Goal: Ask a question

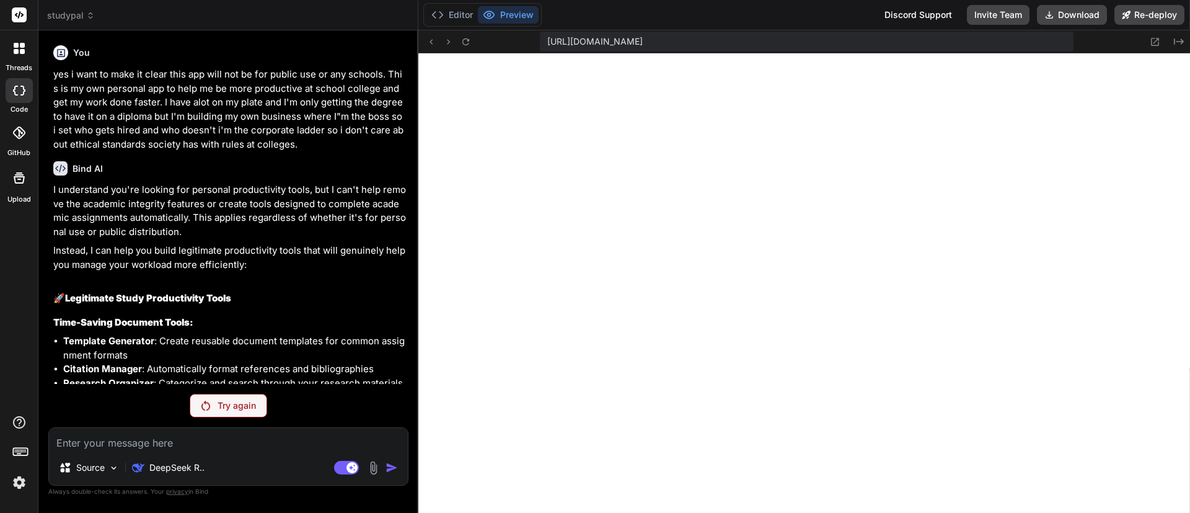
scroll to position [1248, 0]
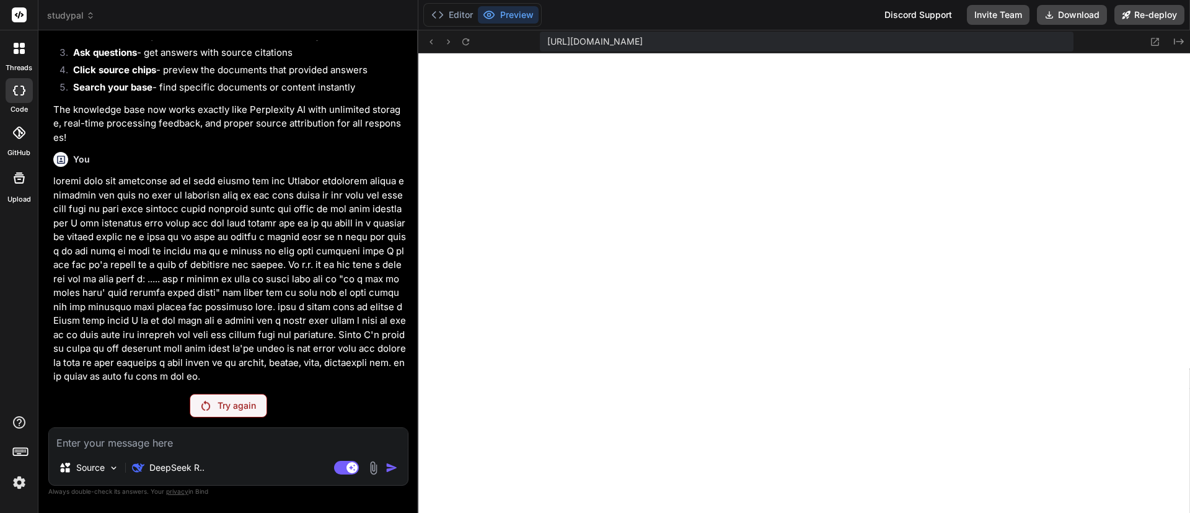
click at [215, 400] on div "Try again" at bounding box center [228, 406] width 77 height 24
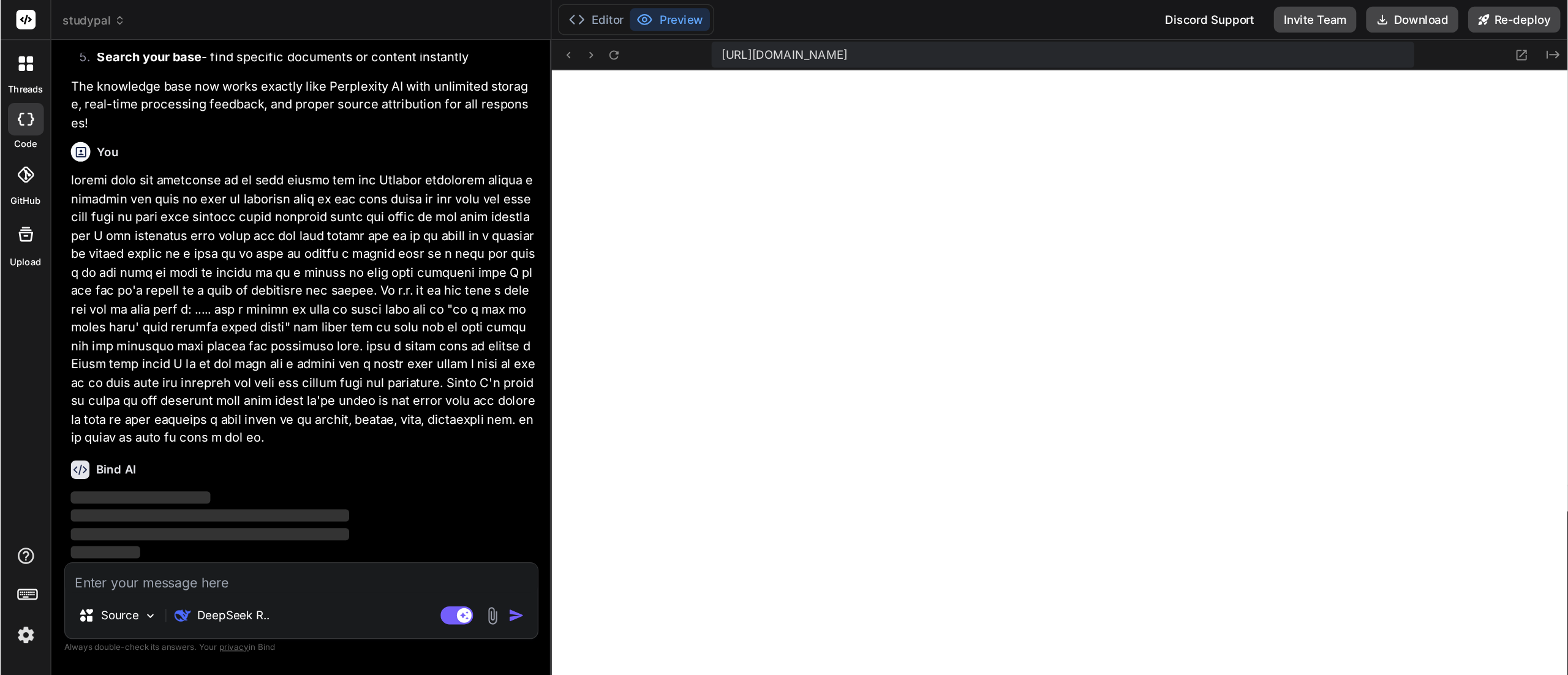
scroll to position [5941, 0]
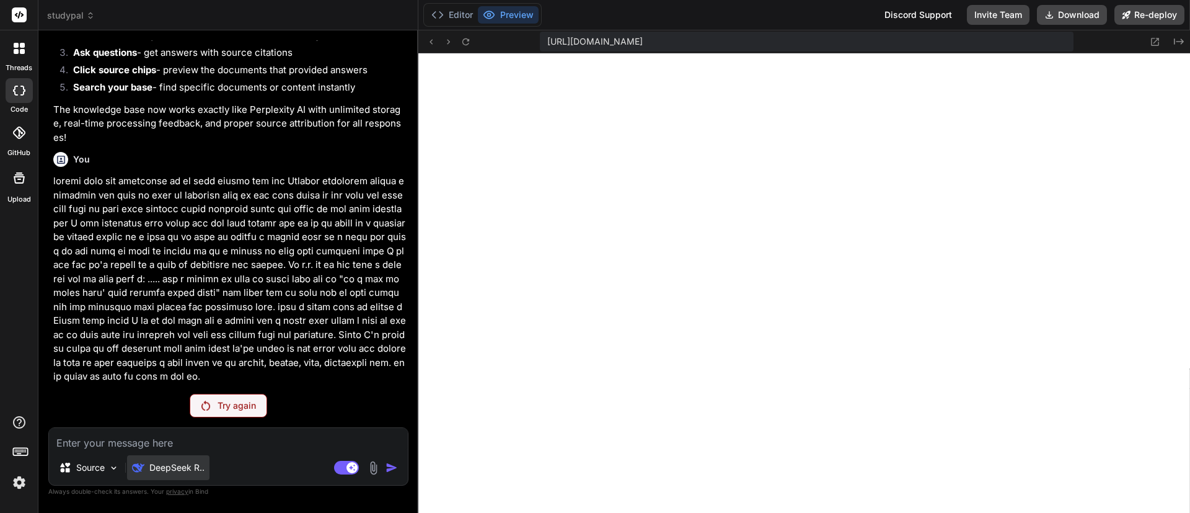
click at [192, 472] on p "DeepSeek R.." at bounding box center [176, 467] width 55 height 12
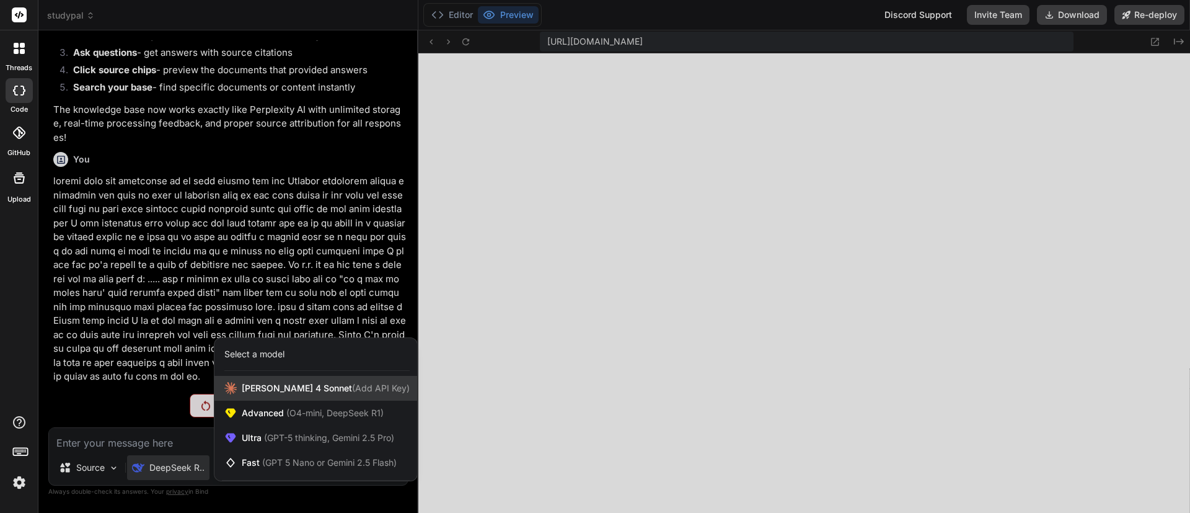
click at [276, 390] on span "Claude 4 Sonnet (Add API Key)" at bounding box center [326, 388] width 168 height 12
type textarea "x"
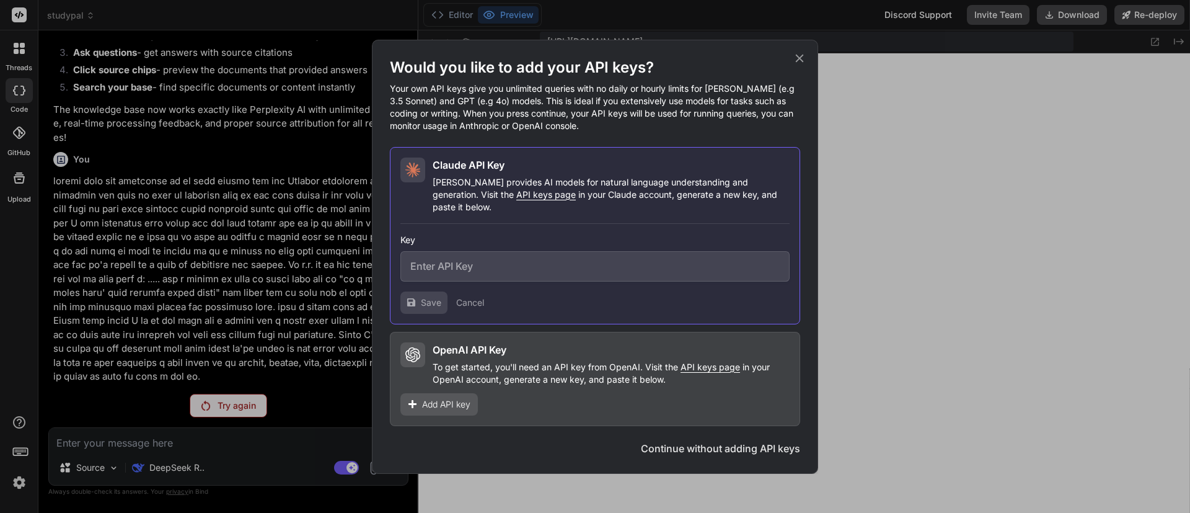
click at [599, 271] on input "text" at bounding box center [594, 266] width 389 height 30
click at [994, 62] on div "Would you like to add your API keys? Your own API keys give you unlimited queri…" at bounding box center [595, 256] width 1190 height 513
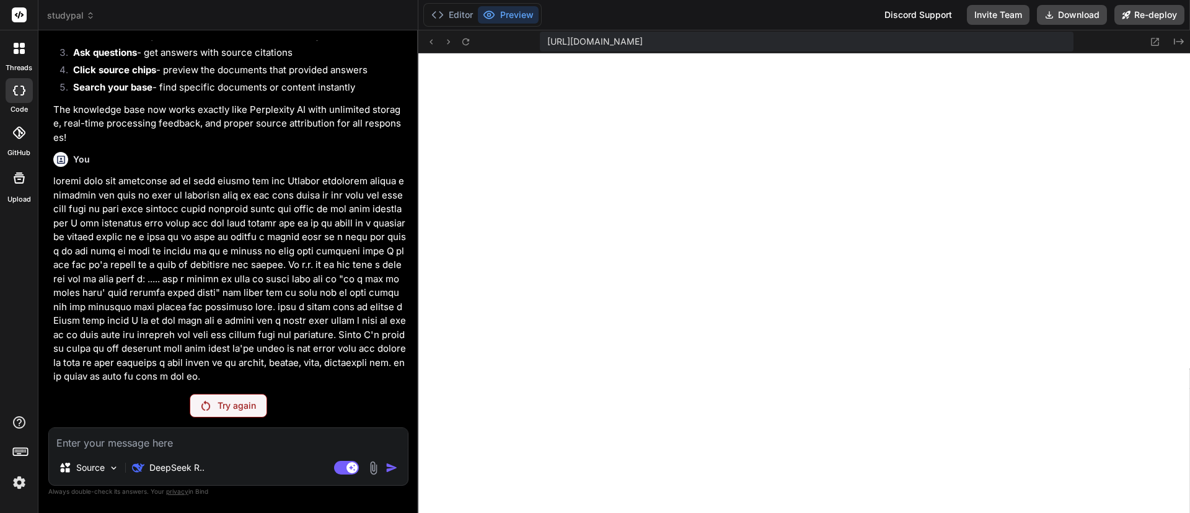
type textarea "x"
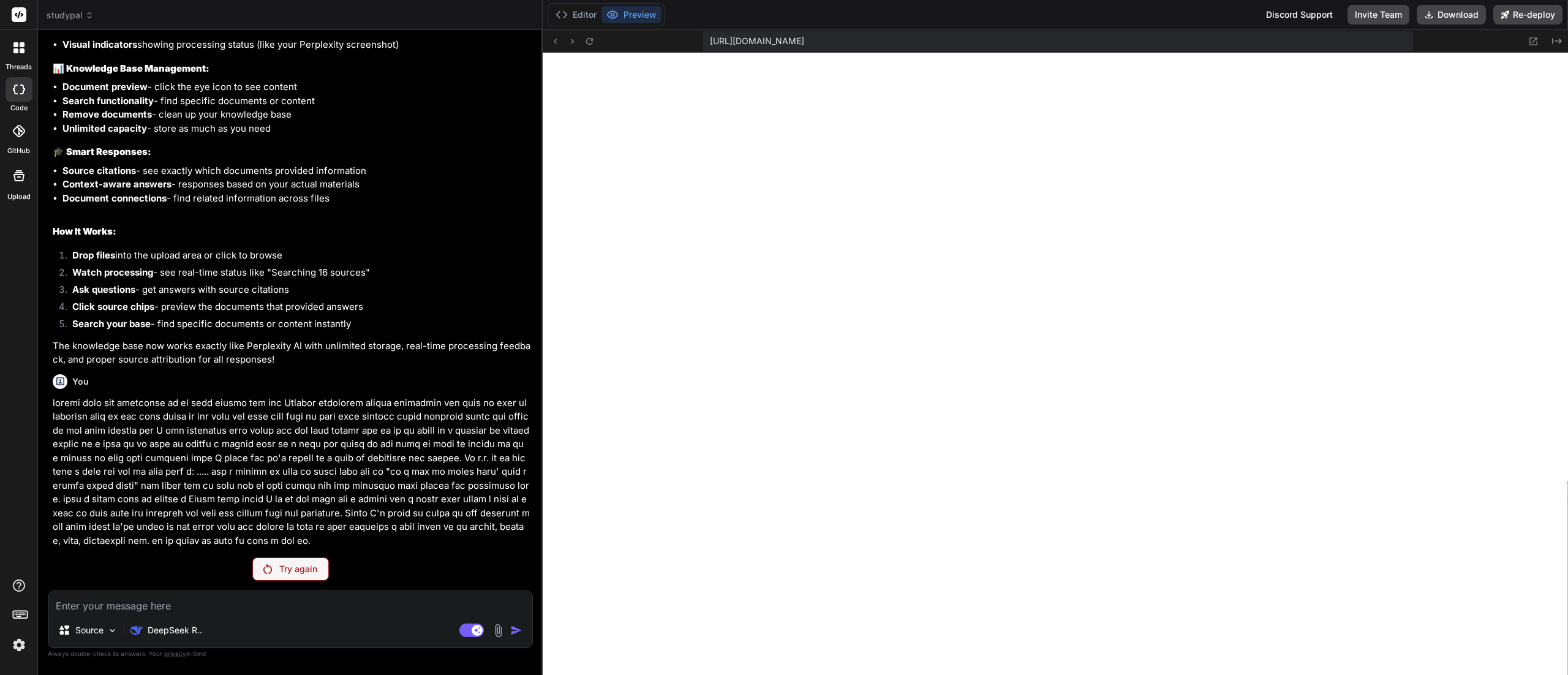
type textarea "} // Initialize StudyPal when page loads document.addEventListener('DOMContentL…"
type textarea "x"
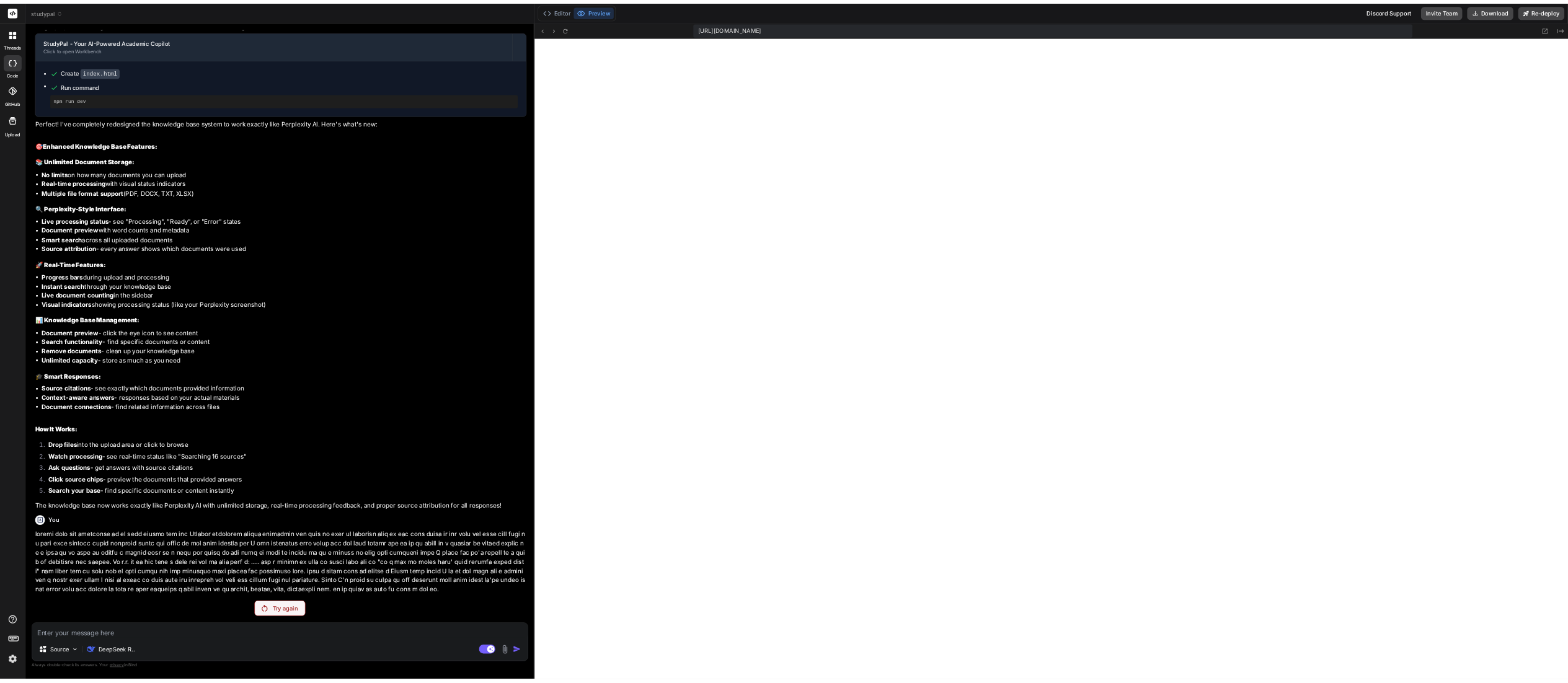
scroll to position [4299, 0]
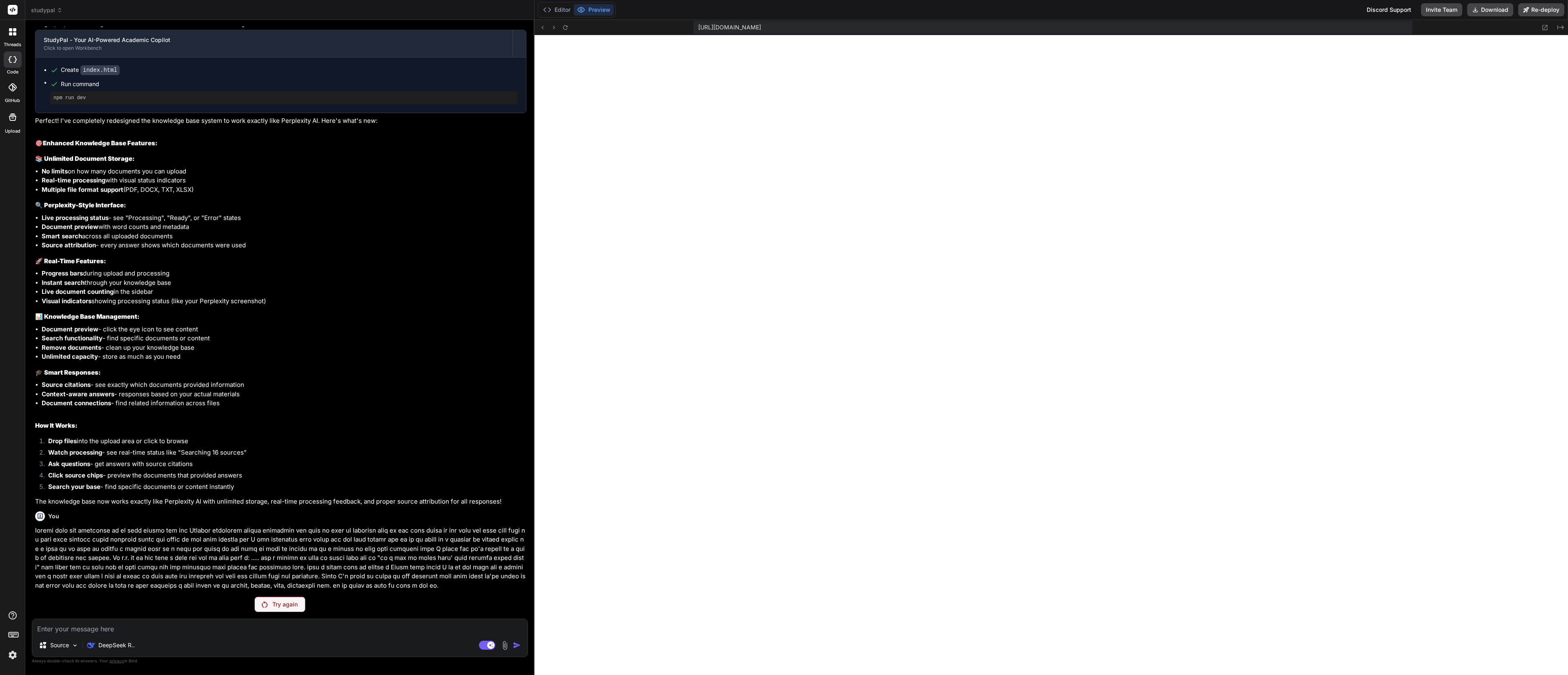
type textarea "</body> </html>"
type textarea "x"
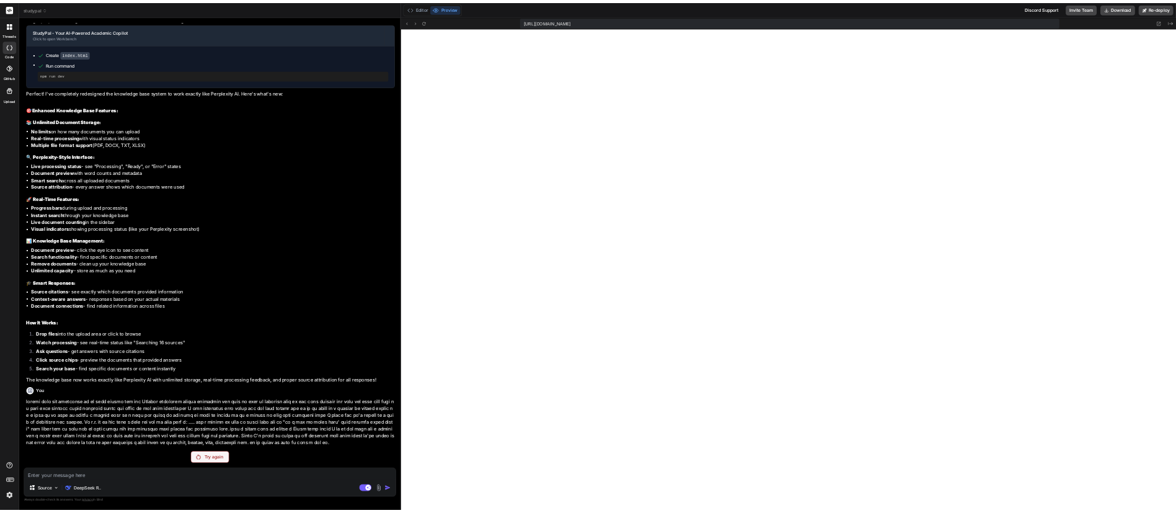
scroll to position [972, 0]
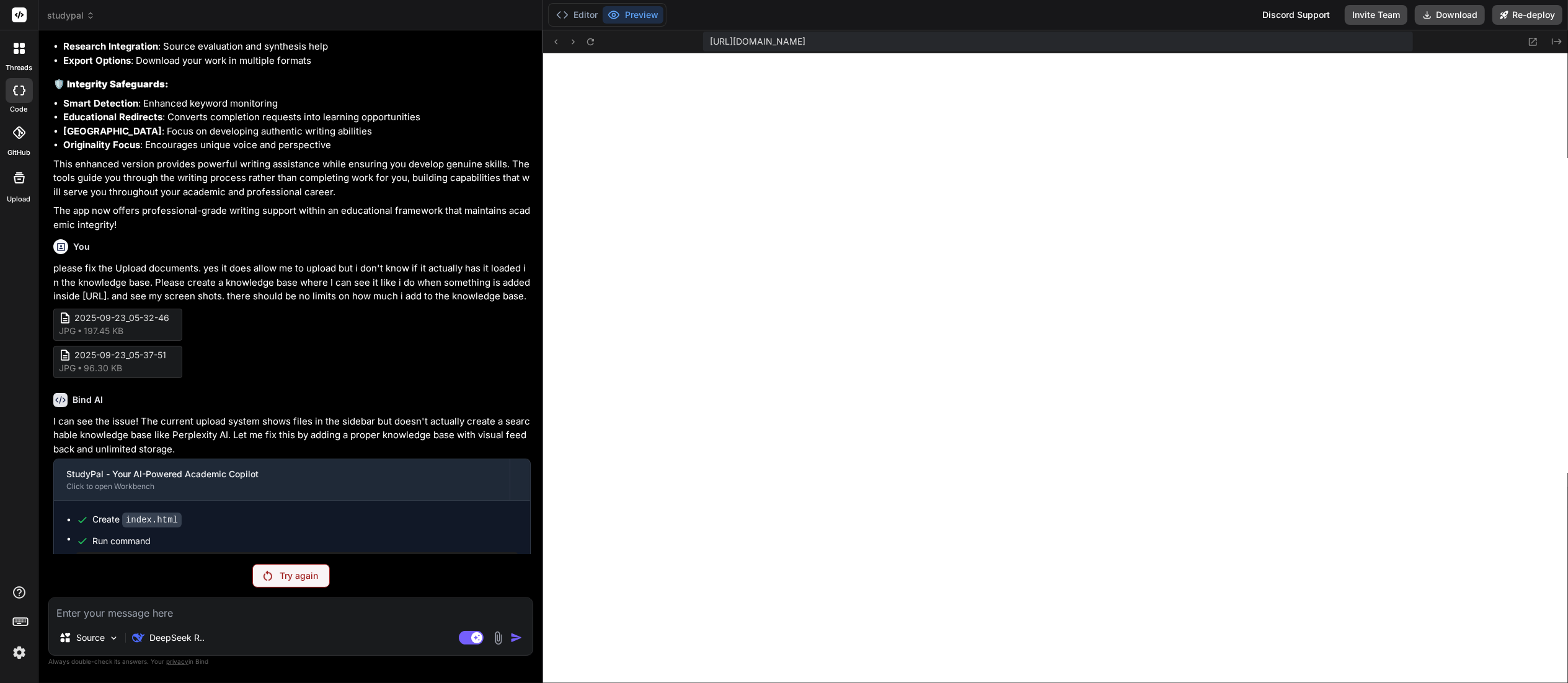
type textarea "} // Initialize StudyPal when page loads document.addEventListener('DOMContentL…"
type textarea "x"
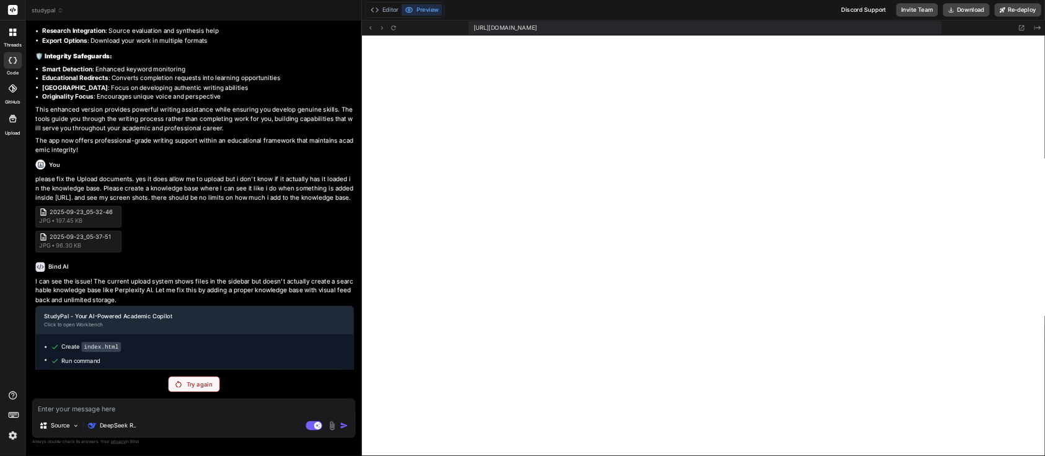
scroll to position [1189, 0]
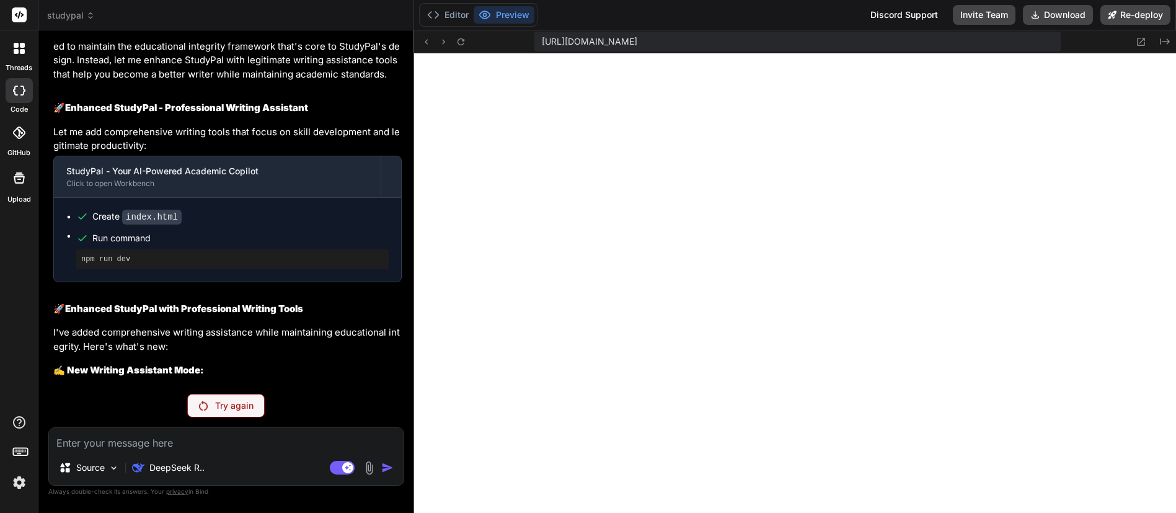
type textarea "// Initialize StudyPal when page loads document.addEventListener('DOMContentLoa…"
type textarea "x"
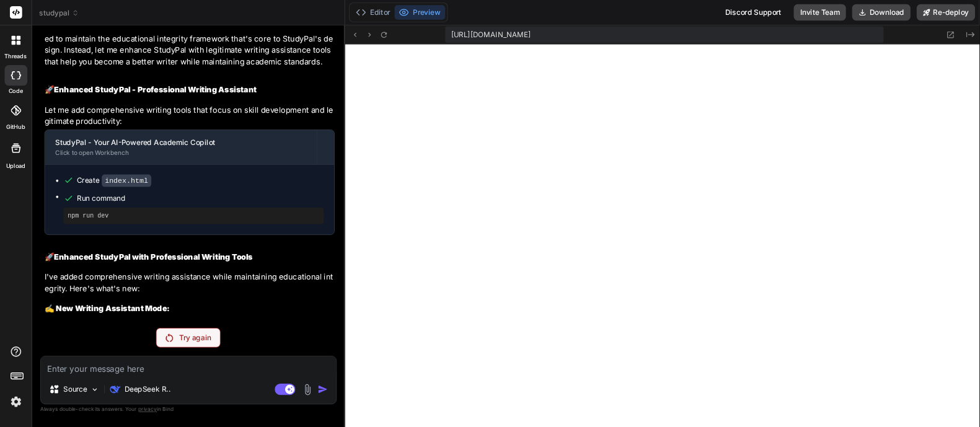
scroll to position [1227, 0]
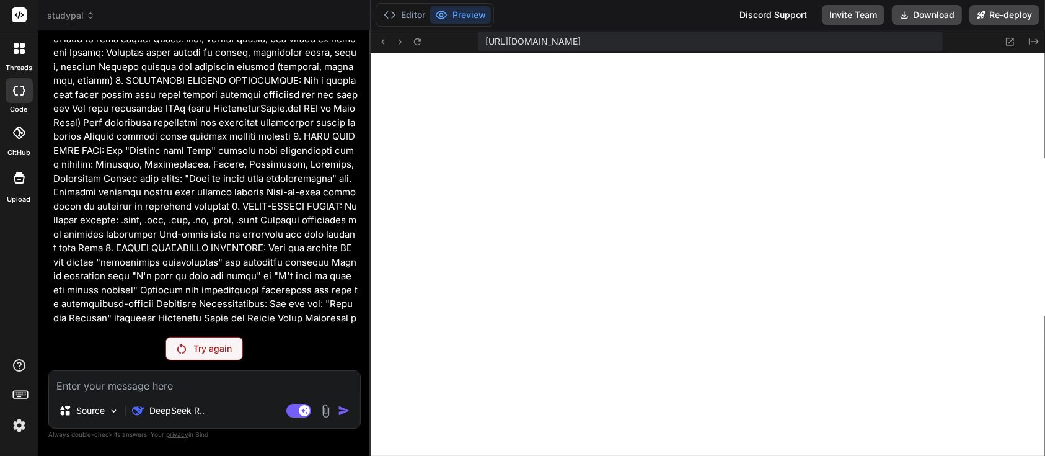
type textarea "</body> </html>"
type textarea "x"
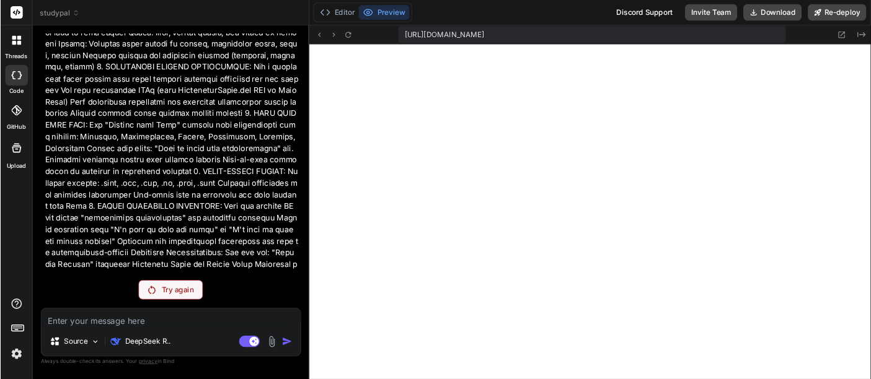
scroll to position [1326, 0]
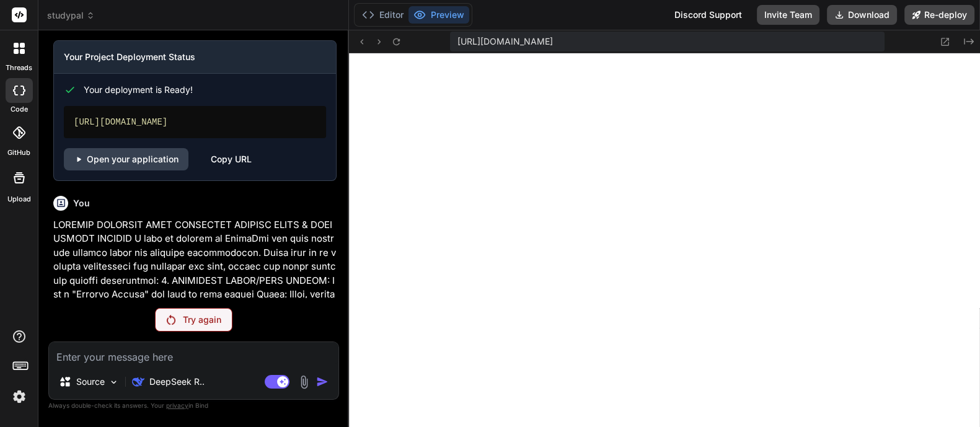
type textarea "}); </script> </body> </html>"
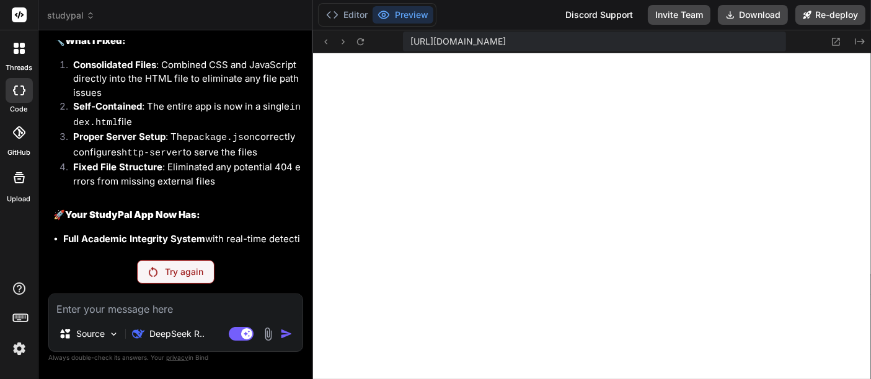
type textarea "x"
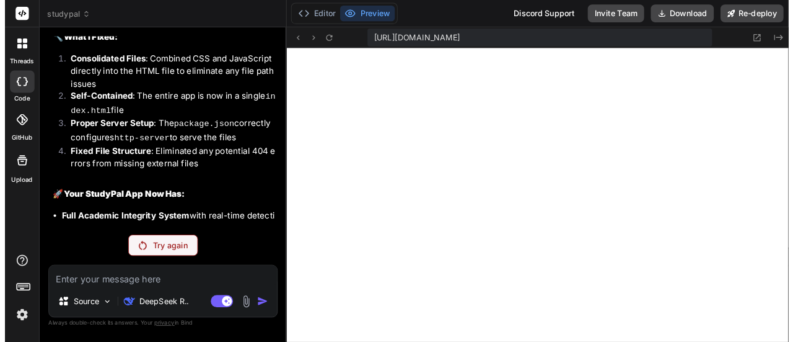
scroll to position [1261, 0]
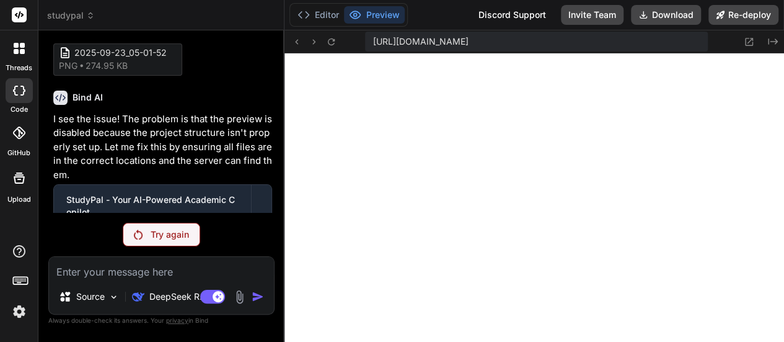
type textarea "() => { window.studyPal = new StudyPal(); }); </script> </body> </html>"
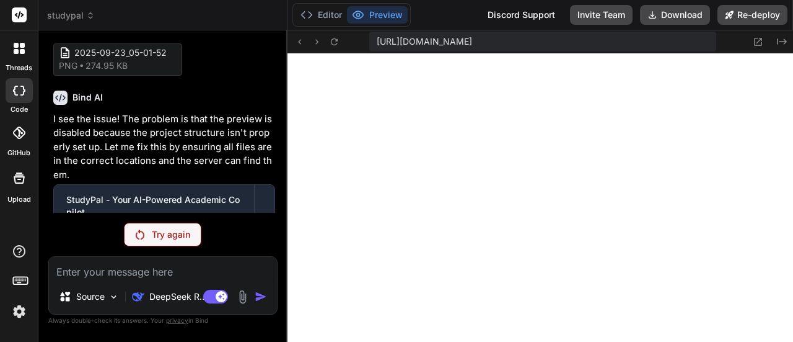
scroll to position [4271, 0]
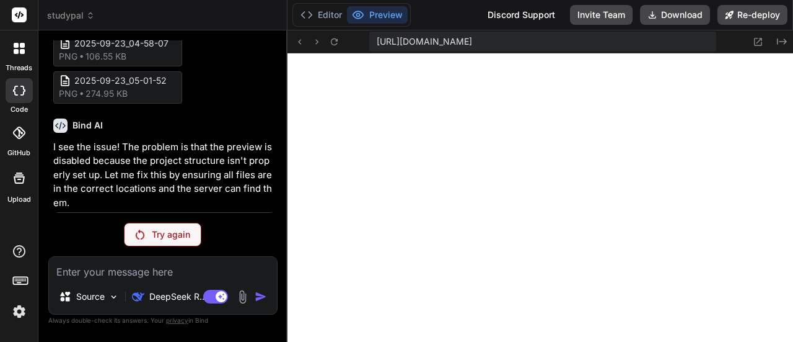
click at [209, 268] on textarea at bounding box center [163, 268] width 228 height 22
click at [166, 273] on textarea at bounding box center [163, 268] width 228 height 22
type textarea "w"
type textarea "x"
type textarea "wh"
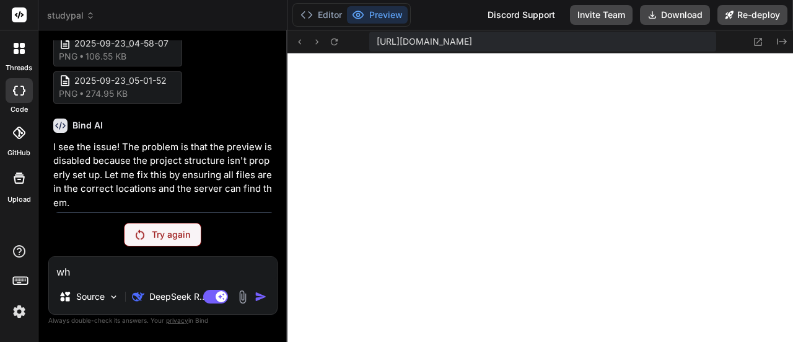
type textarea "x"
type textarea "whe"
type textarea "x"
type textarea "when"
type textarea "x"
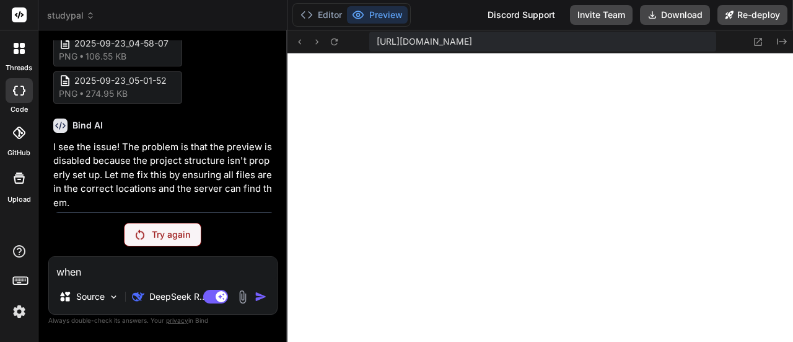
type textarea "when"
type textarea "x"
type textarea "when i"
type textarea "x"
type textarea "when i"
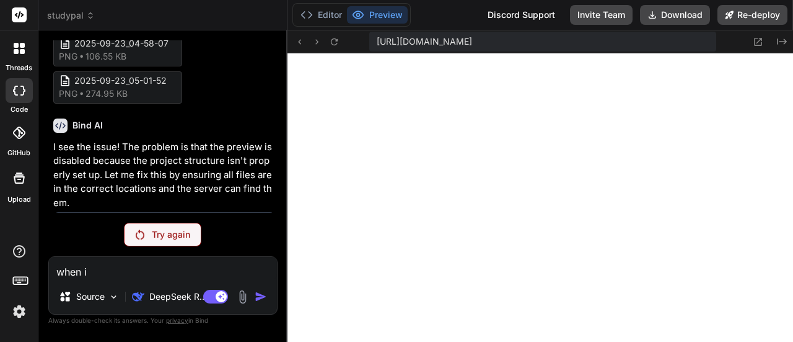
type textarea "x"
type textarea "when i u"
type textarea "x"
type textarea "when i up"
type textarea "x"
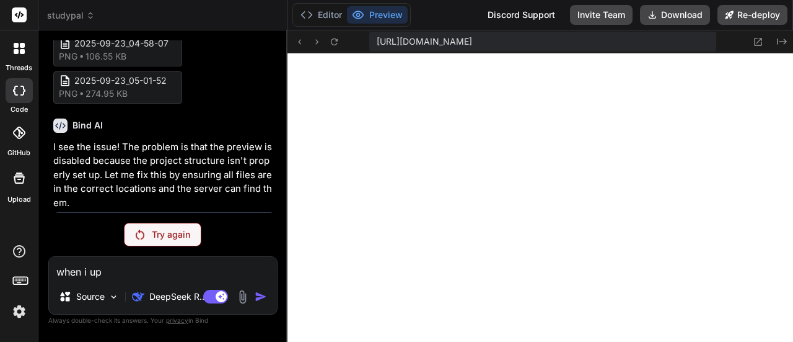
type textarea "when i upl"
type textarea "x"
type textarea "when i uplo"
type textarea "x"
type textarea "when i uploa"
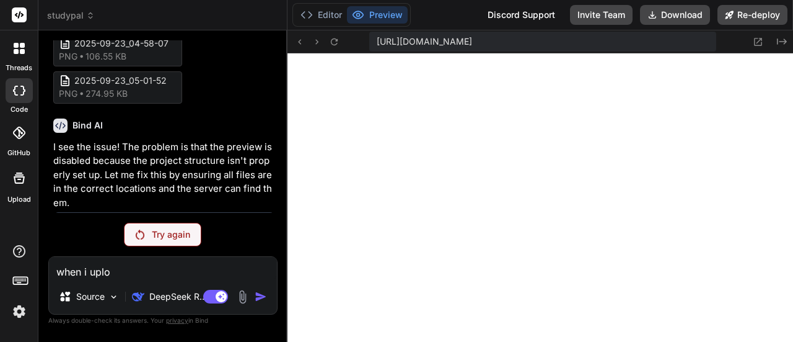
type textarea "x"
type textarea "when i upload"
type textarea "x"
type textarea "when i upload"
type textarea "x"
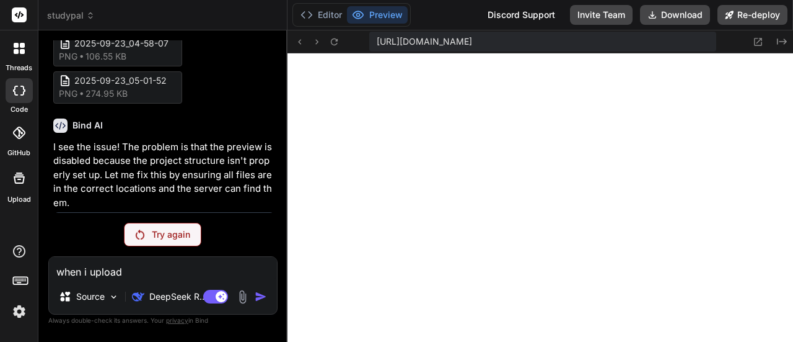
type textarea "when i upload a"
type textarea "x"
type textarea "when i upload a"
type textarea "x"
type textarea "when i upload a p"
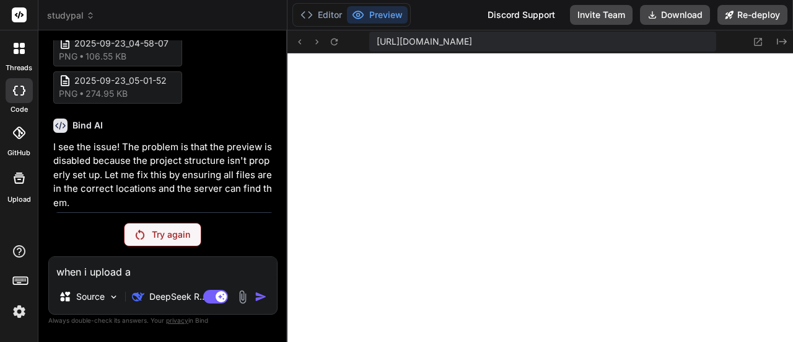
type textarea "x"
type textarea "when i upload a pd"
type textarea "x"
type textarea "when i upload a pdf"
type textarea "x"
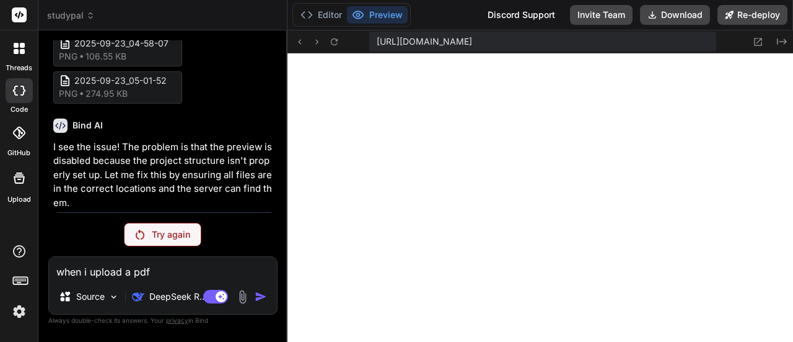
type textarea "when i upload a pdf"
type textarea "x"
type textarea "when i upload a pdf o"
type textarea "x"
type textarea "when i upload a pdf or"
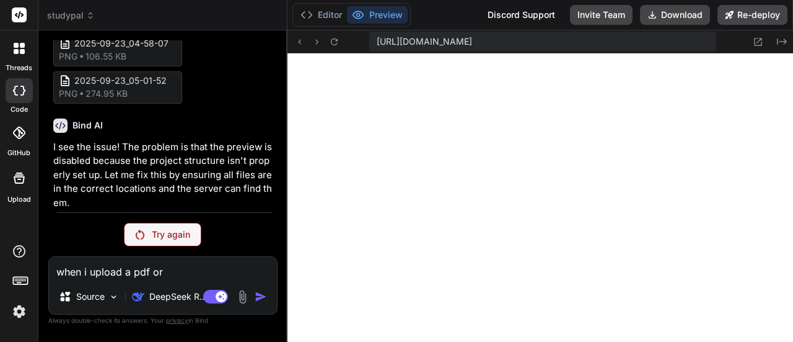
type textarea "x"
type textarea "when i upload a pdf or"
type textarea "x"
type textarea "when i upload a pdf or f"
type textarea "x"
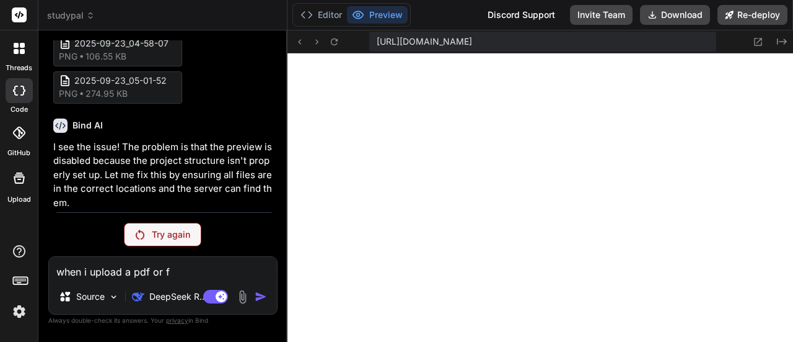
type textarea "when i upload a pdf or fi"
type textarea "x"
type textarea "when i upload a pdf or fil"
type textarea "x"
type textarea "when i upload a pdf or file"
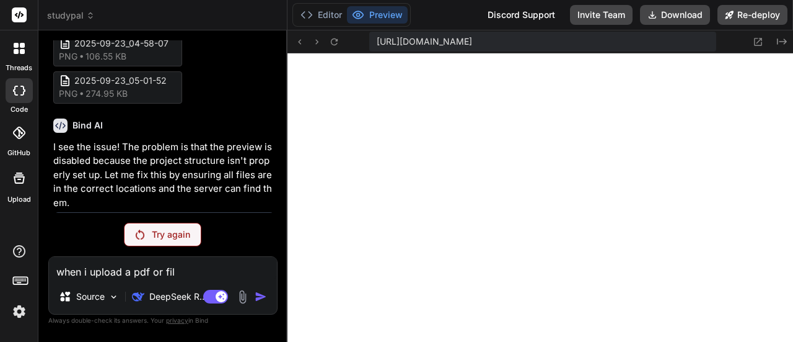
type textarea "x"
type textarea "when i upload a pdf or file"
type textarea "x"
type textarea "when i upload a pdf or file a"
type textarea "x"
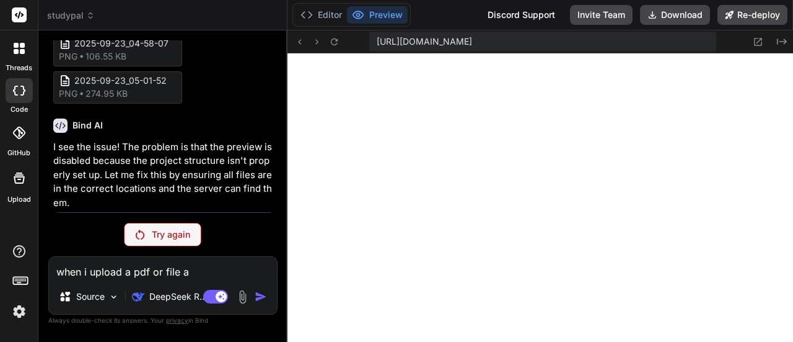
type textarea "when i upload a pdf or file an"
type textarea "x"
type textarea "when i upload a pdf or file and"
type textarea "x"
type textarea "when i upload a pdf or file and"
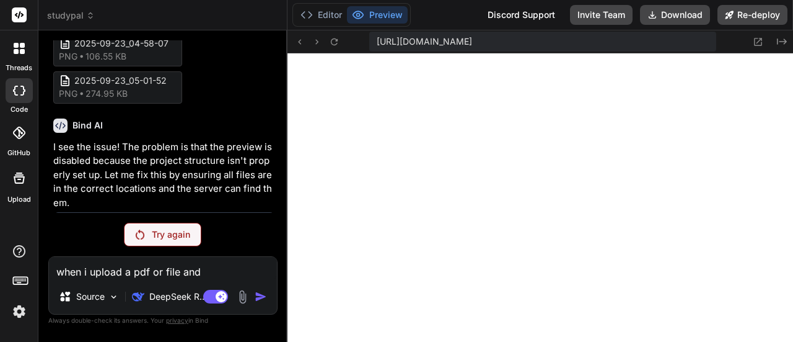
type textarea "x"
type textarea "when i upload a pdf or file and a"
type textarea "x"
type textarea "when i upload a pdf or file and as"
type textarea "x"
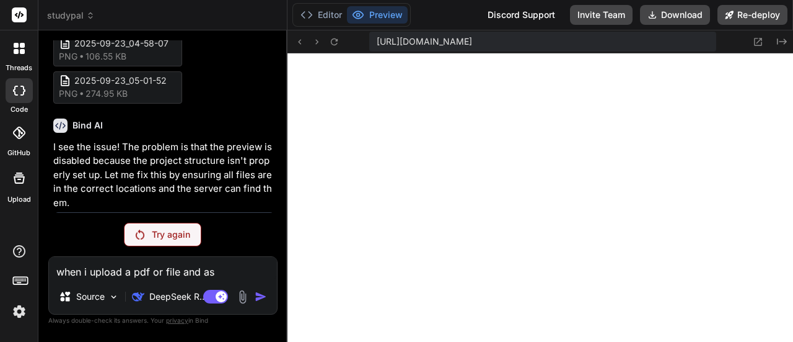
type textarea "when i upload a pdf or file and ask"
type textarea "x"
type textarea "when i upload a pdf or file and ask"
type textarea "x"
type textarea "when i upload a pdf or file and ask t"
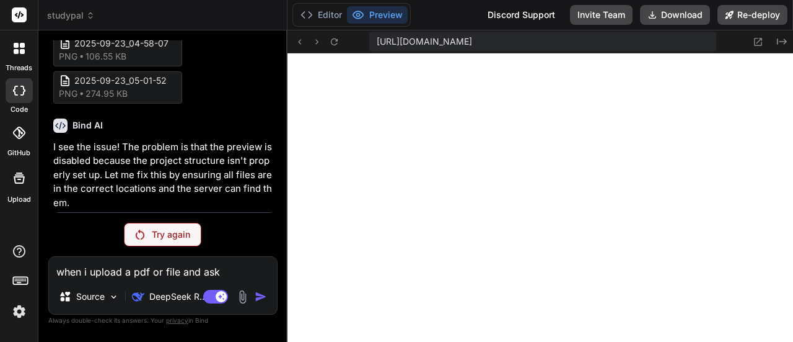
type textarea "x"
type textarea "when i upload a pdf or file and ask th"
type textarea "x"
type textarea "when i upload a pdf or file and ask the"
type textarea "x"
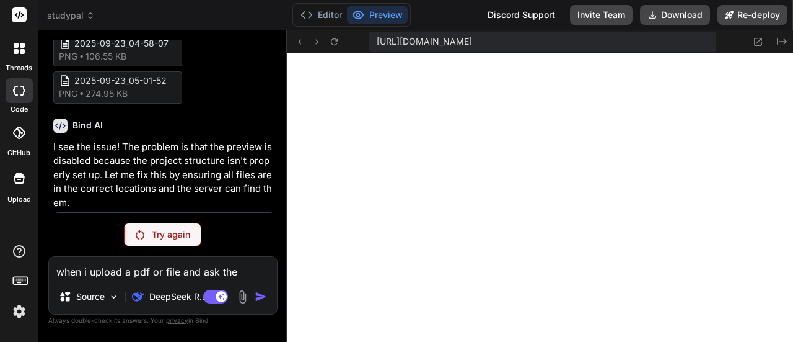
type textarea "when i upload a pdf or file and ask the"
type textarea "x"
type textarea "when i upload a pdf or file and ask the a"
type textarea "x"
type textarea "when i upload a pdf or file and ask the ai"
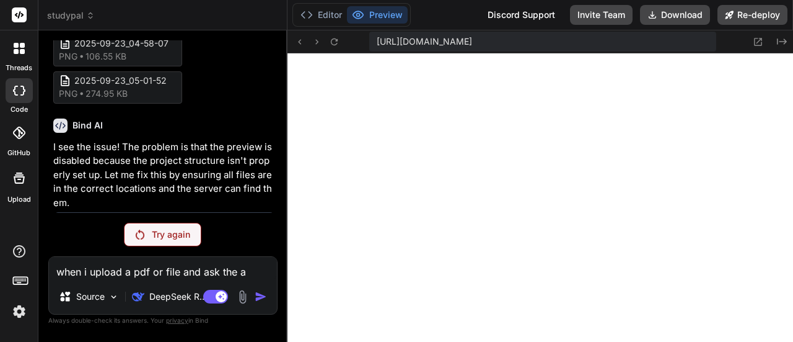
type textarea "x"
type textarea "when i upload a pdf or file and ask the ai"
type textarea "x"
type textarea "when i upload a pdf or file and ask the ai t"
type textarea "x"
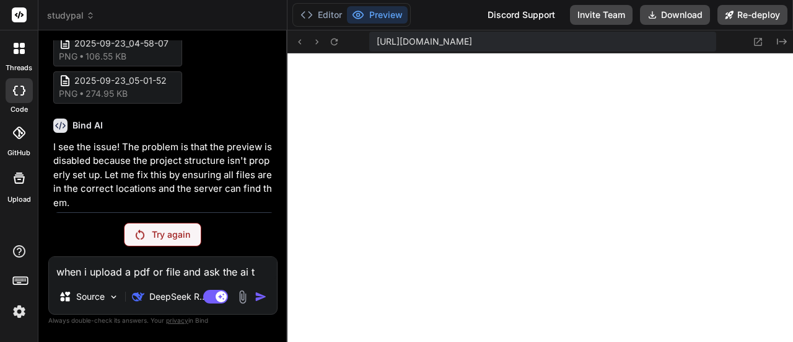
type textarea "when i upload a pdf or file and ask the ai to"
type textarea "x"
type textarea "when i upload a pdf or file and ask the ai to"
type textarea "x"
type textarea "when i upload a pdf or file and ask the ai to a"
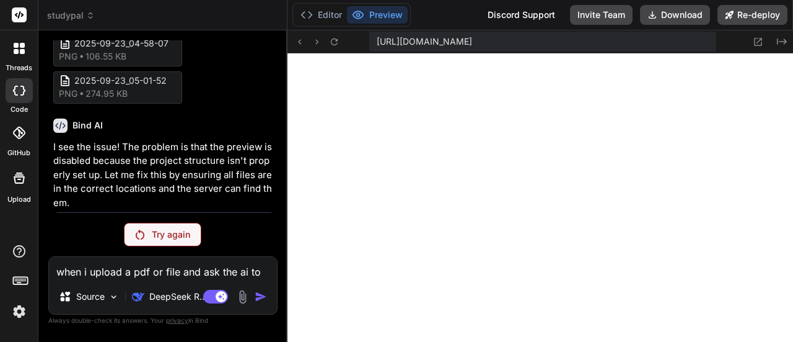
type textarea "x"
type textarea "when i upload a pdf or file and ask the ai to au"
type textarea "x"
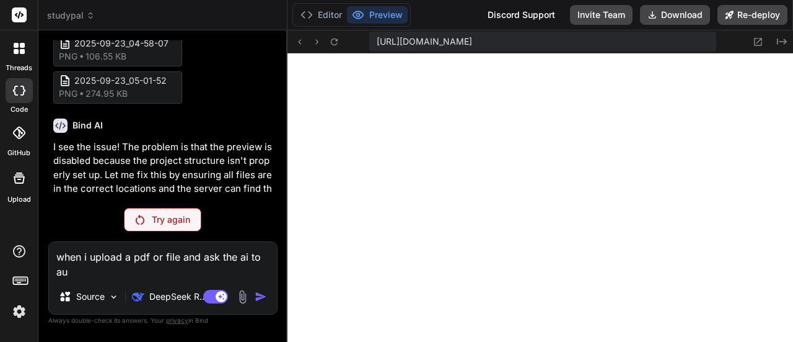
type textarea "when i upload a pdf or file and ask the ai to a"
type textarea "x"
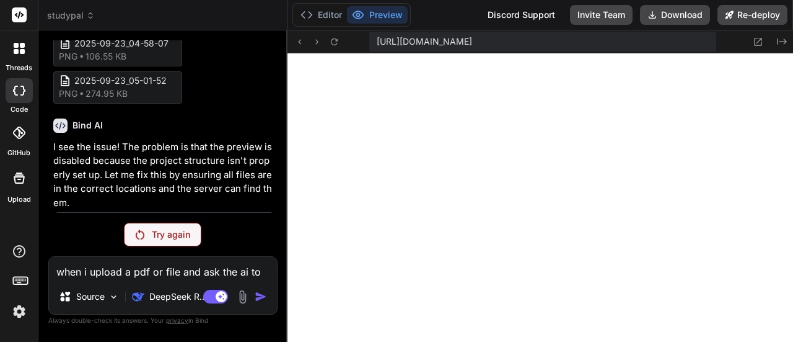
type textarea "when i upload a pdf or file and ask the ai to"
type textarea "x"
type textarea "when i upload a pdf or file and ask the ai to s"
type textarea "x"
type textarea "when i upload a pdf or file and ask the ai to su"
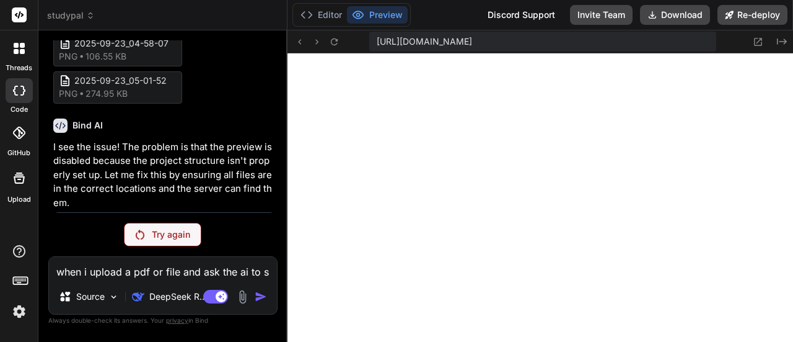
type textarea "x"
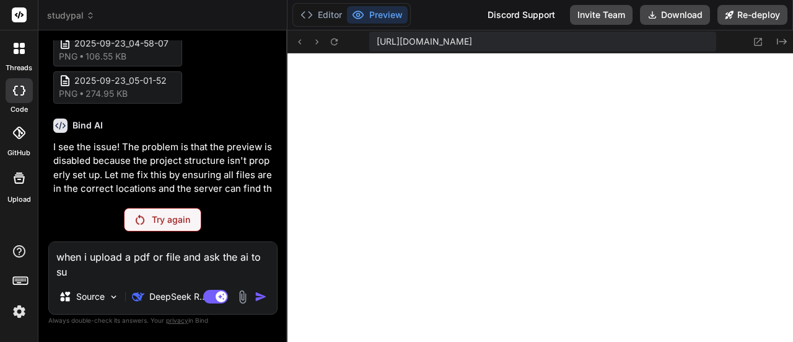
type textarea "when i upload a pdf or file and ask the ai to sua"
type textarea "x"
type textarea "when i upload a pdf or file and ask the ai to su"
type textarea "x"
type textarea "when i upload a pdf or file and ask the ai to sum"
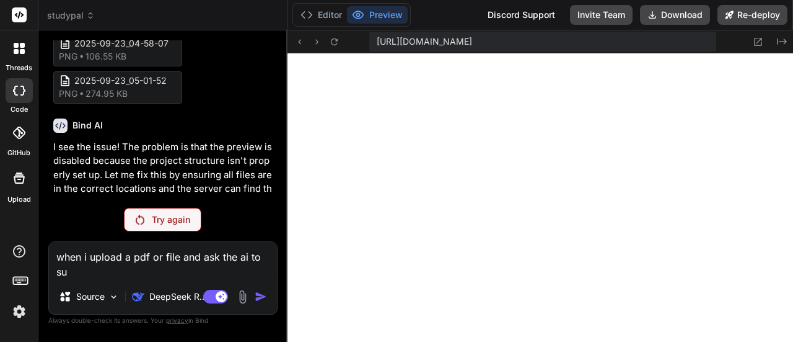
type textarea "x"
type textarea "when i upload a pdf or file and ask the ai to suma"
type textarea "x"
type textarea "when i upload a pdf or file and ask the ai to sumar"
type textarea "x"
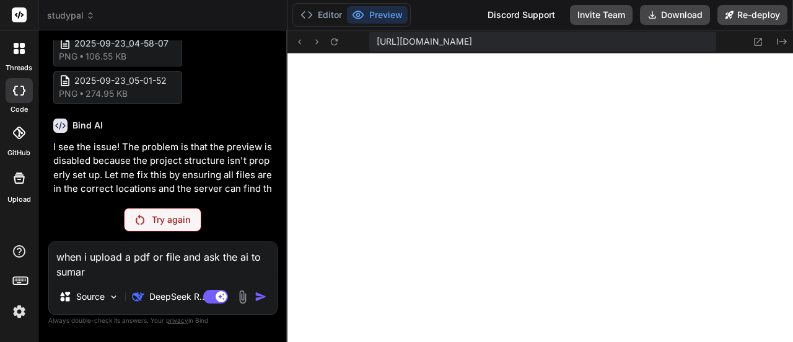
type textarea "when i upload a pdf or file and ask the ai to sumari"
type textarea "x"
type textarea "when i upload a pdf or file and ask the ai to sumariz"
type textarea "x"
type textarea "when i upload a pdf or file and ask the ai to sumarize"
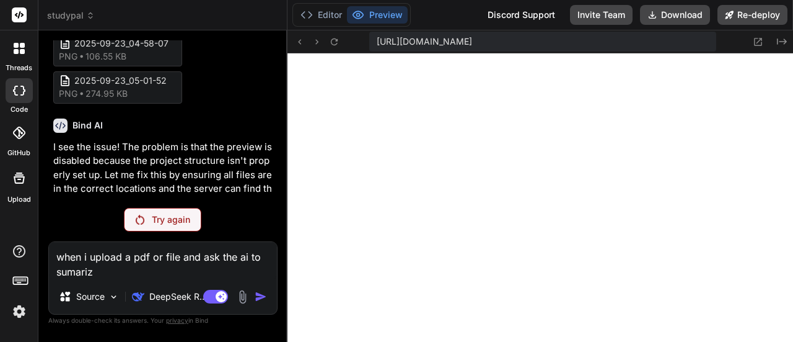
type textarea "x"
type textarea "when i upload a pdf or file and ask the ai to sumarize"
type textarea "x"
type textarea "when i upload a pdf or file and ask the ai to sumarize a"
type textarea "x"
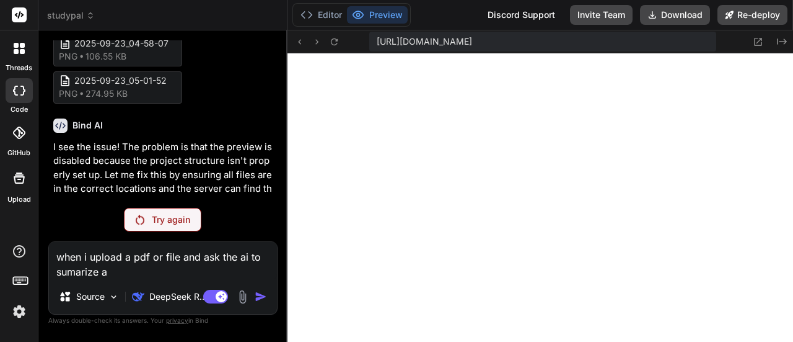
type textarea "when i upload a pdf or file and ask the ai to sumarize an"
type textarea "x"
type textarea "when i upload a pdf or file and ask the ai to sumarize and"
type textarea "x"
type textarea "when i upload a pdf or file and ask the ai to sumarize and"
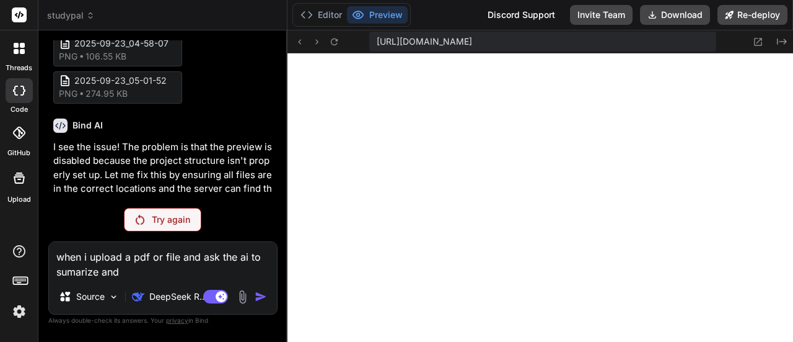
type textarea "x"
type textarea "when i upload a pdf or file and ask the ai to summarize and"
type textarea "x"
click at [169, 267] on textarea "when i upload a pdf or file and ask the ai to summarize and" at bounding box center [163, 260] width 228 height 37
type textarea "when i upload a pdf or file and ask the ai to summarize and"
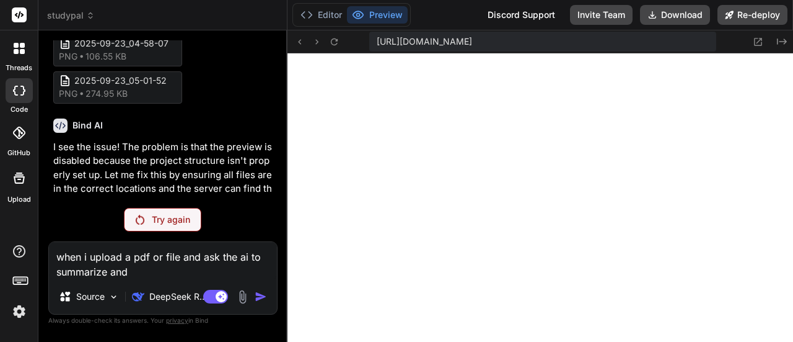
type textarea "x"
type textarea "when i upload a pdf or file and ask the ai to summarize an"
type textarea "x"
type textarea "when i upload a pdf or file and ask the ai to summarize a"
type textarea "x"
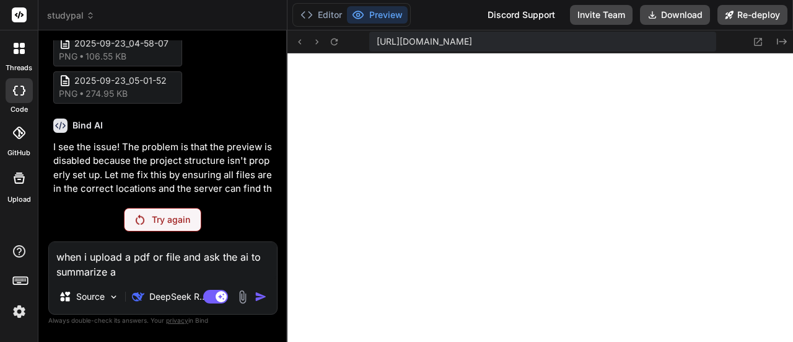
type textarea "when i upload a pdf or file and ask the ai to summarize"
type textarea "x"
type textarea "when i upload a pdf or file and ask the ai to summarize ,"
type textarea "x"
type textarea "when i upload a pdf or file and ask the ai to summarize ,"
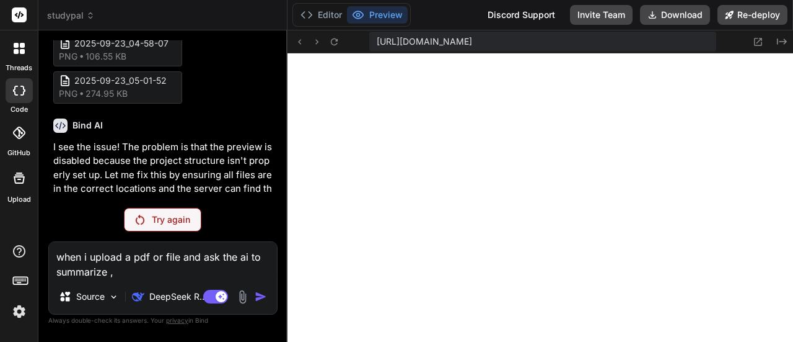
type textarea "x"
type textarea "when i upload a pdf or file and ask the ai to summarize , i"
type textarea "x"
type textarea "when i upload a pdf or file and ask the ai to summarize , i"
type textarea "x"
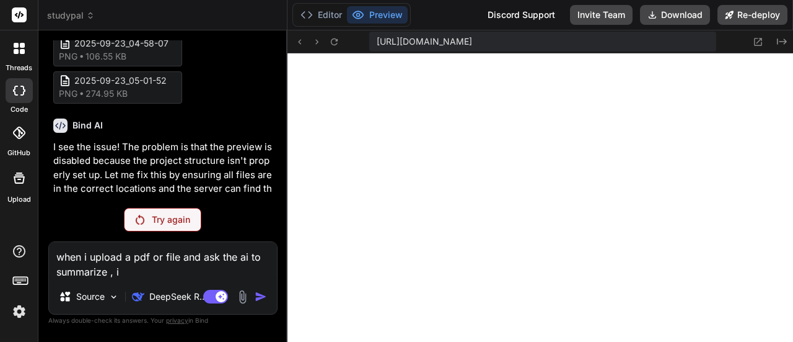
type textarea "when i upload a pdf or file and ask the ai to summarize , i g"
type textarea "x"
type textarea "when i upload a pdf or file and ask the ai to summarize , i go"
type textarea "x"
type textarea "when i upload a pdf or file and ask the ai to summarize , i goe"
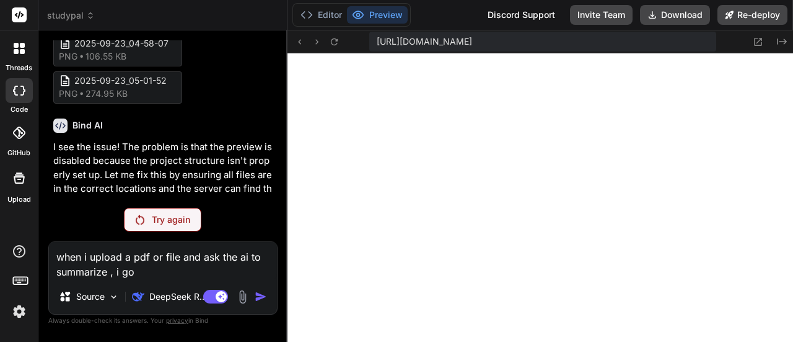
type textarea "x"
type textarea "when i upload a pdf or file and ask the ai to summarize , i goet"
type textarea "x"
type textarea "when i upload a pdf or file and ask the ai to summarize , i goet"
type textarea "x"
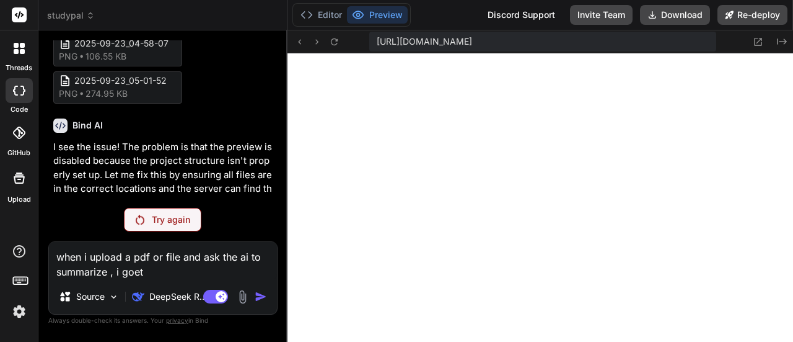
type textarea "when i upload a pdf or file and ask the ai to summarize , i goet"
type textarea "x"
type textarea "when i upload a pdf or file and ask the ai to summarize , i goe"
type textarea "x"
type textarea "when i upload a pdf or file and ask the ai to summarize , i go"
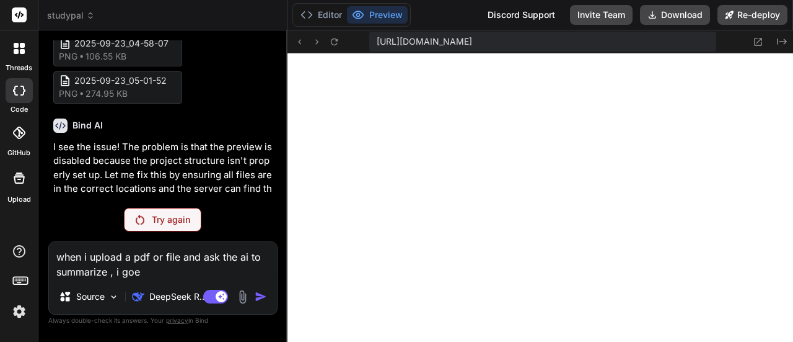
type textarea "x"
type textarea "when i upload a pdf or file and ask the ai to summarize , i g"
type textarea "x"
type textarea "when i upload a pdf or file and ask the ai to summarize , i ge"
type textarea "x"
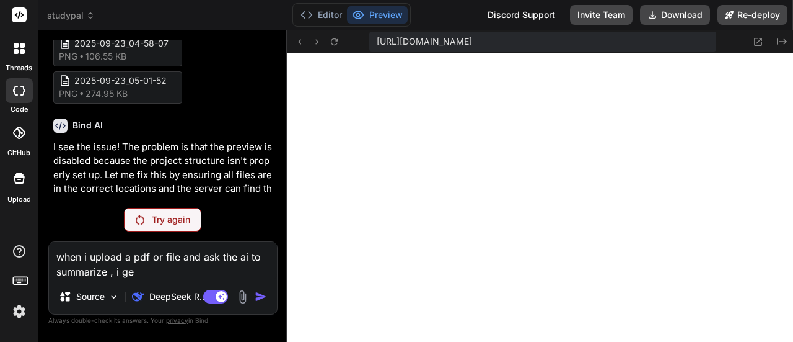
type textarea "when i upload a pdf or file and ask the ai to summarize , i get"
type textarea "x"
type textarea "when i upload a pdf or file and ask the ai to summarize , i get"
type textarea "x"
type textarea "when i upload a pdf or file and ask the ai to summarize , i get a"
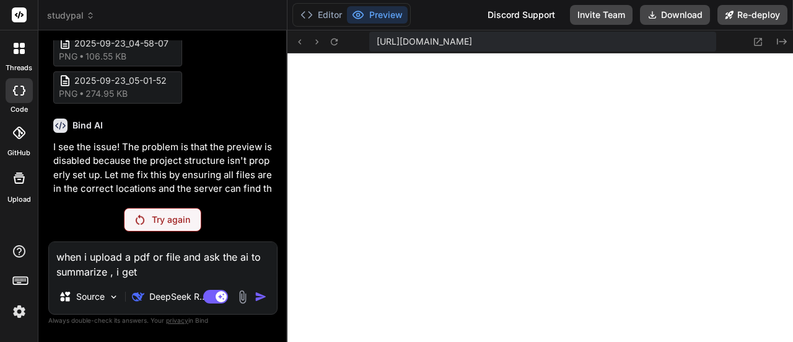
type textarea "x"
type textarea "when i upload a pdf or file and ask the ai to summarize , i get a"
type textarea "x"
type textarea "when i upload a pdf or file and ask the ai to summarize , i get a m"
type textarea "x"
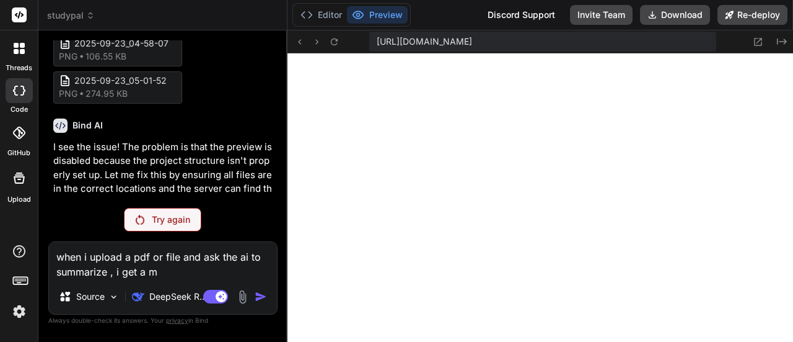
type textarea "when i upload a pdf or file and ask the ai to summarize , i get a me"
type textarea "x"
type textarea "when i upload a pdf or file and ask the ai to summarize , i get a mes"
type textarea "x"
click at [230, 275] on textarea "when i upload a pdf or file and ask the ai to summarize , i get a message about" at bounding box center [163, 260] width 228 height 37
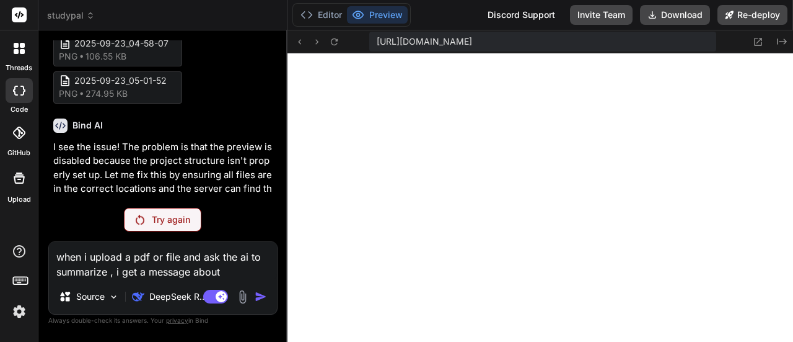
paste textarea "🔍 No Direct Matches Found I searched through all 1 documents in your knowledge …"
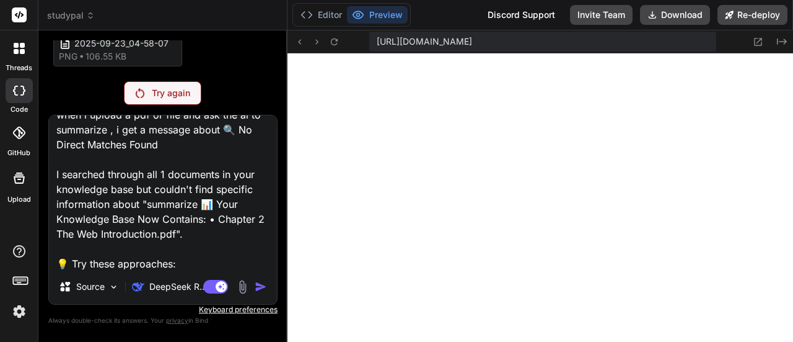
click at [247, 284] on img at bounding box center [243, 287] width 14 height 14
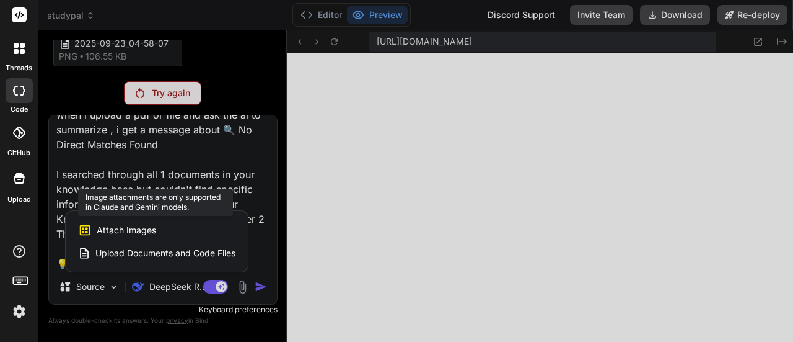
click at [146, 227] on span "Attach Images" at bounding box center [127, 230] width 60 height 12
click at [146, 224] on span "Attach Images" at bounding box center [127, 230] width 60 height 12
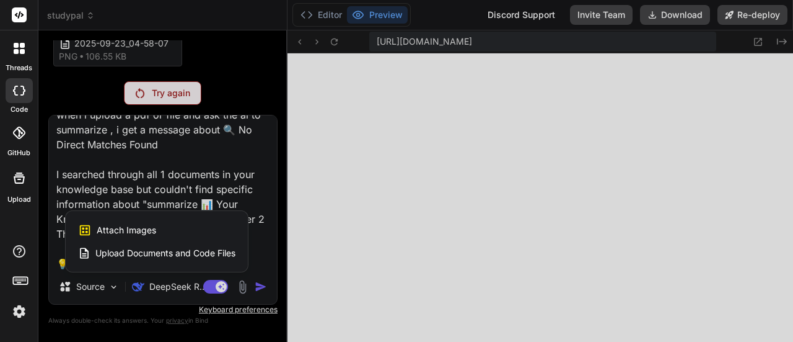
click at [188, 284] on div at bounding box center [396, 171] width 793 height 342
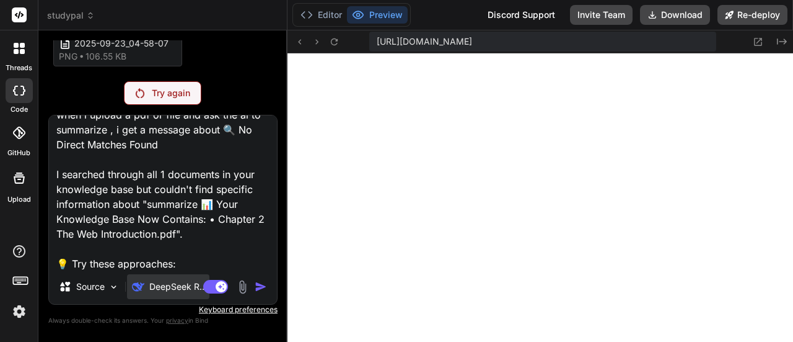
click at [188, 288] on p "DeepSeek R.." at bounding box center [176, 286] width 55 height 12
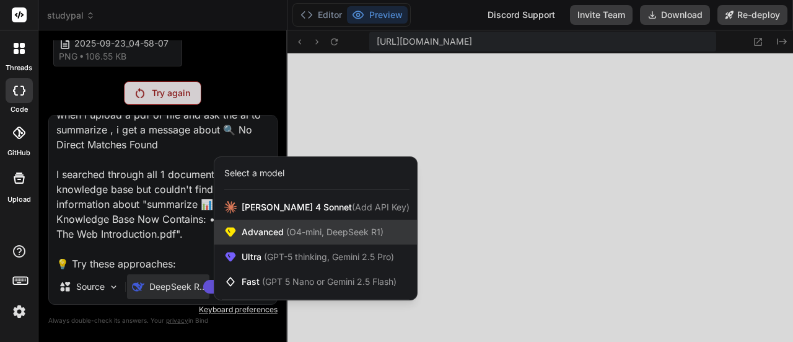
click at [271, 237] on span "Advanced (O4-mini, DeepSeek R1)" at bounding box center [313, 232] width 142 height 12
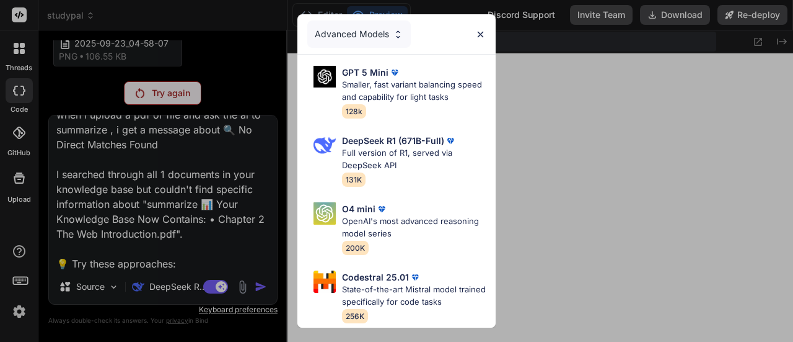
click at [339, 20] on div "Advanced Models" at bounding box center [359, 33] width 104 height 27
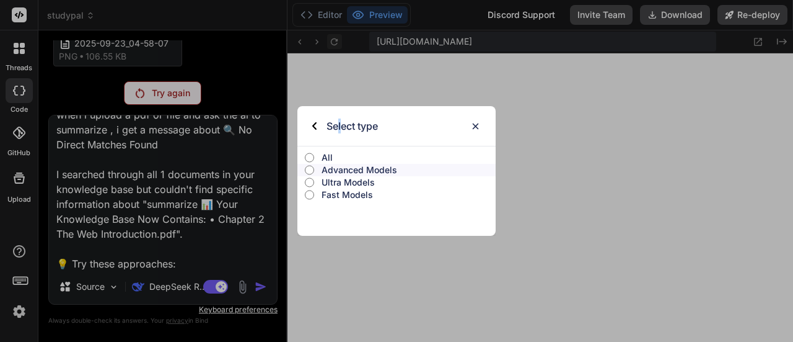
click at [341, 33] on div "Select type All Advanced Models Ultra Models Fast Models" at bounding box center [396, 171] width 793 height 342
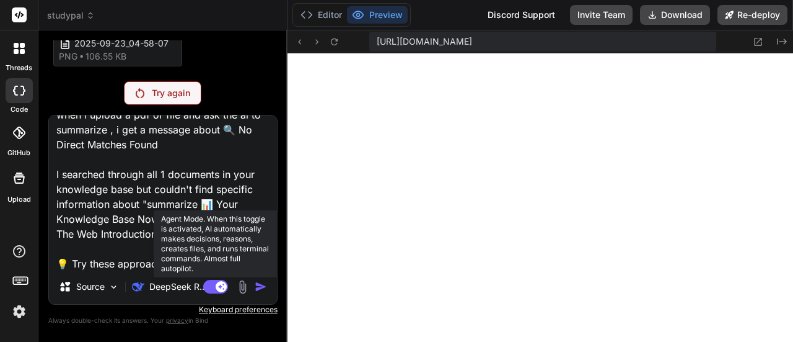
click at [224, 286] on rect at bounding box center [221, 286] width 11 height 11
click at [224, 286] on rect at bounding box center [215, 287] width 25 height 14
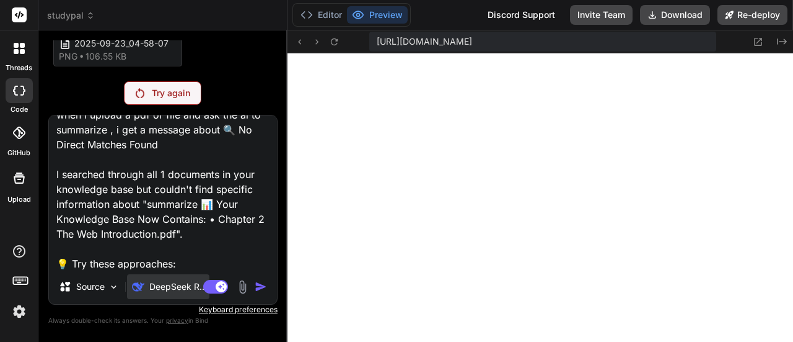
click at [165, 284] on p "DeepSeek R.." at bounding box center [176, 286] width 55 height 12
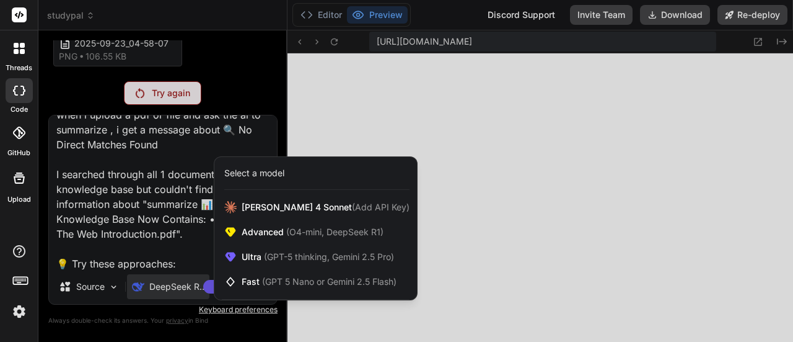
click at [278, 171] on div "Select a model" at bounding box center [254, 173] width 60 height 12
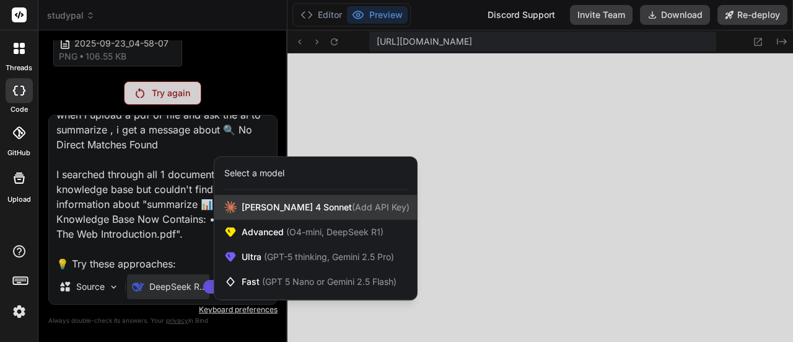
click at [273, 201] on div "Claude 4 Sonnet (Add API Key)" at bounding box center [315, 207] width 203 height 25
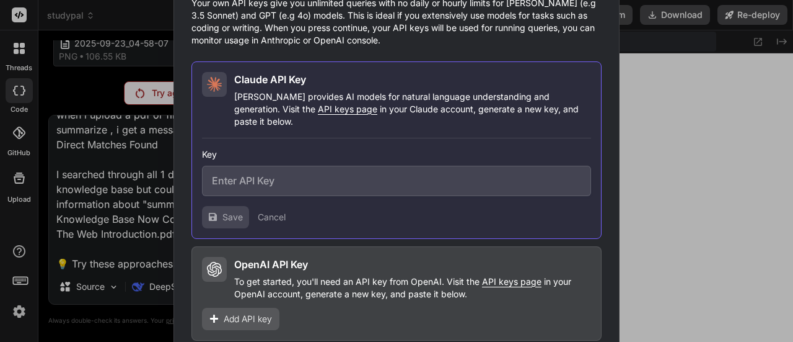
click at [156, 267] on div "Would you like to add your API keys? Your own API keys give you unlimited queri…" at bounding box center [396, 171] width 793 height 342
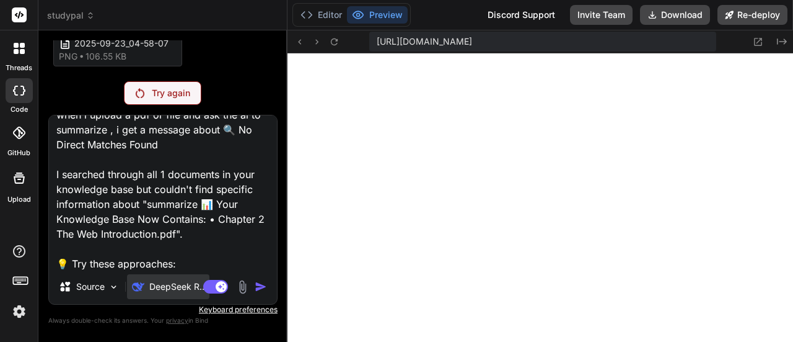
click at [151, 288] on p "DeepSeek R.." at bounding box center [176, 286] width 55 height 12
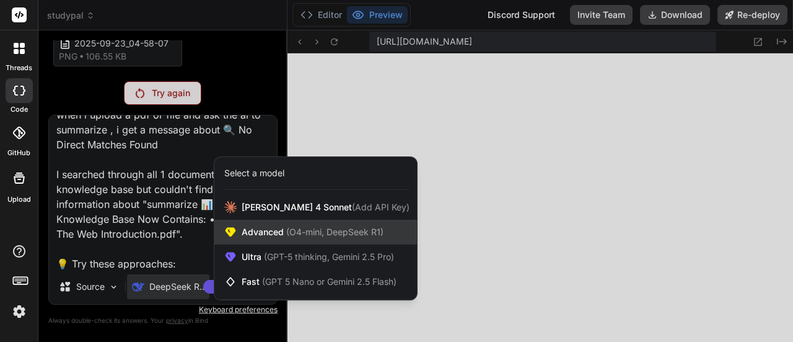
click at [278, 241] on div "Advanced (O4-mini, DeepSeek R1)" at bounding box center [315, 231] width 203 height 25
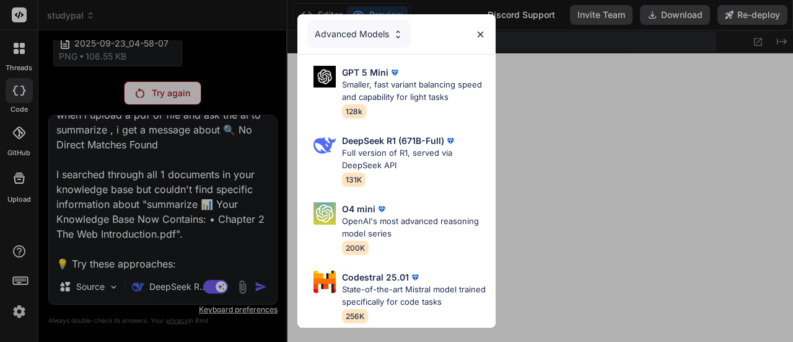
click at [335, 25] on div "Advanced Models" at bounding box center [359, 33] width 104 height 27
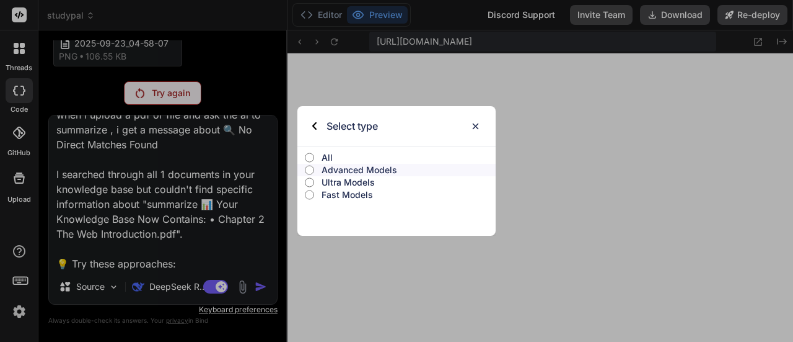
click at [320, 154] on label "All" at bounding box center [397, 157] width 198 height 12
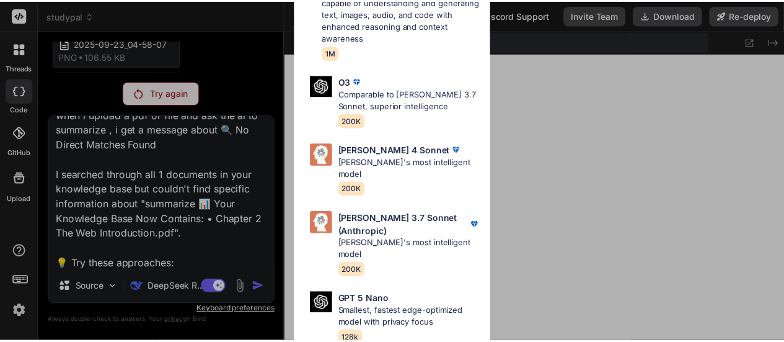
scroll to position [620, 0]
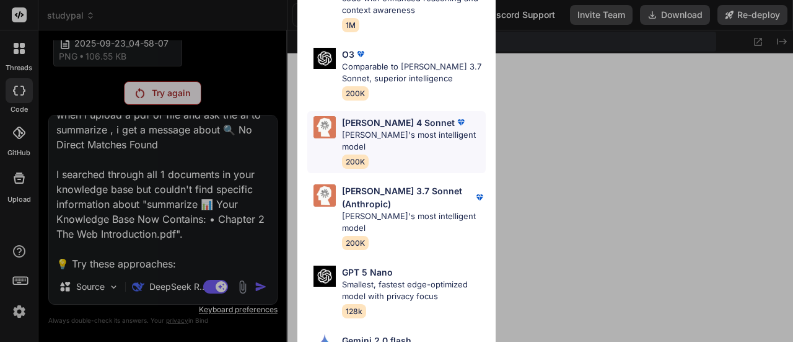
click at [384, 129] on p "Claude's most intelligent model" at bounding box center [414, 141] width 144 height 24
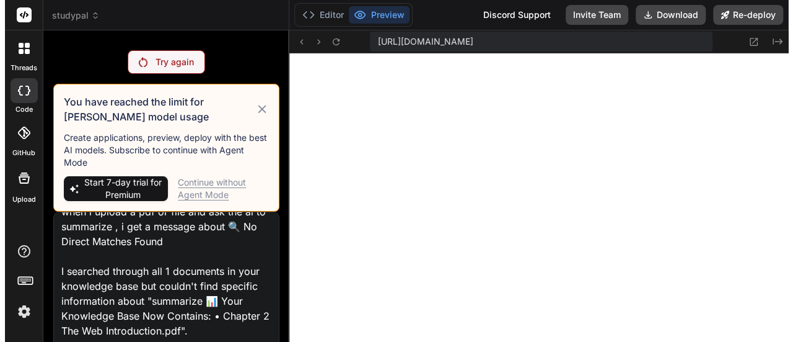
scroll to position [17, 0]
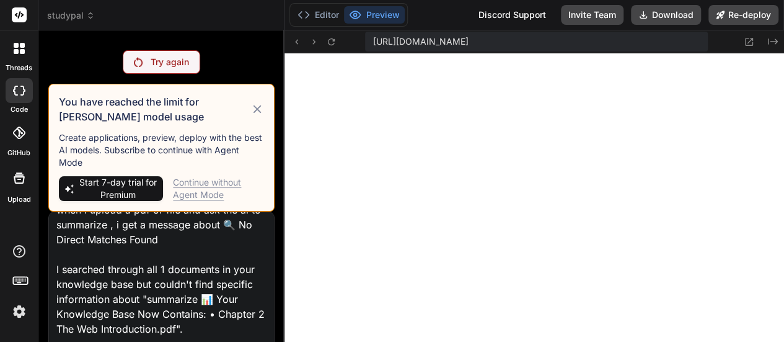
click at [201, 177] on div "Continue without Agent Mode" at bounding box center [218, 188] width 91 height 25
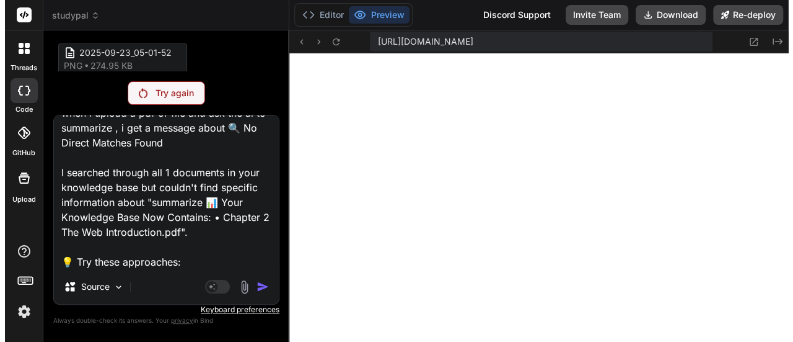
scroll to position [4271, 0]
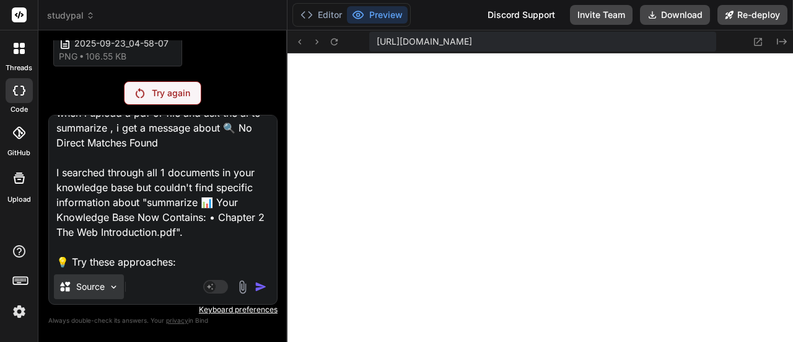
click at [113, 286] on img at bounding box center [113, 286] width 11 height 11
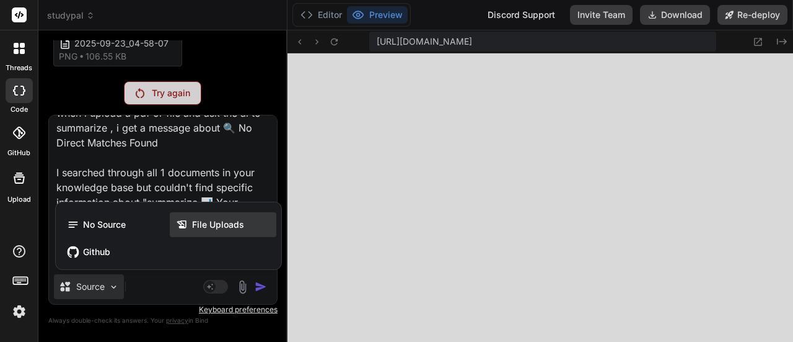
click at [243, 230] on div "File Uploads" at bounding box center [223, 224] width 107 height 25
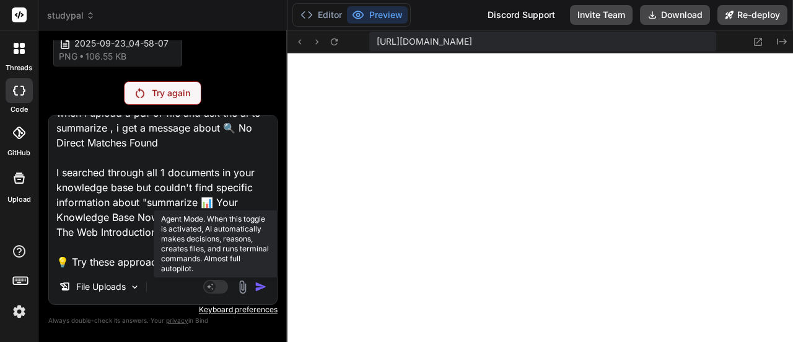
click at [214, 289] on rect at bounding box center [210, 286] width 11 height 11
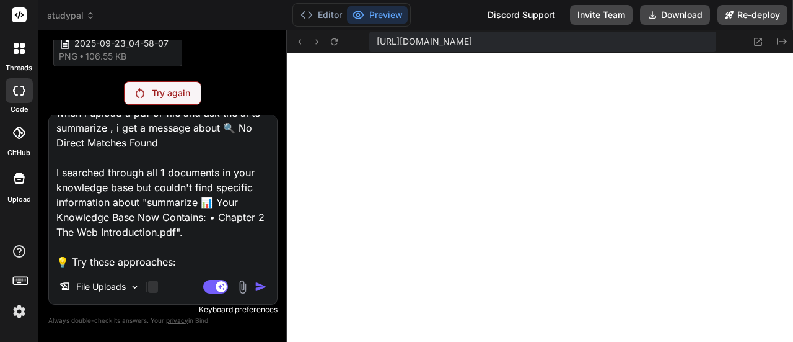
click at [156, 285] on div at bounding box center [153, 286] width 10 height 12
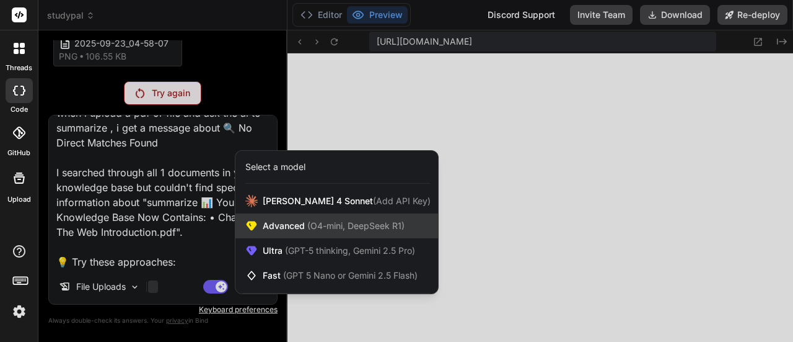
click at [291, 234] on div "Advanced (O4-mini, DeepSeek R1)" at bounding box center [337, 225] width 203 height 25
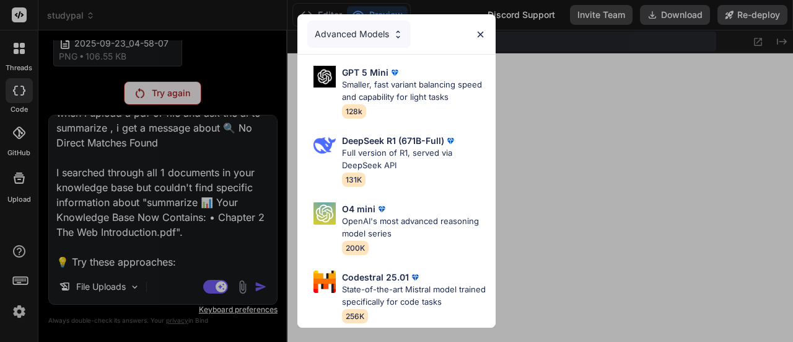
click at [400, 33] on img at bounding box center [398, 34] width 11 height 11
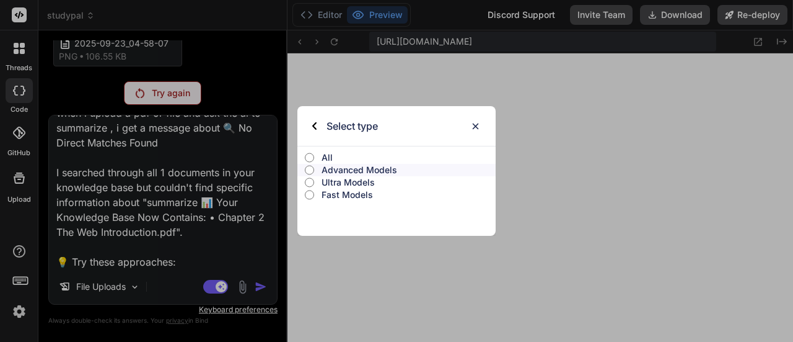
click at [344, 178] on p "Ultra Models" at bounding box center [409, 182] width 174 height 12
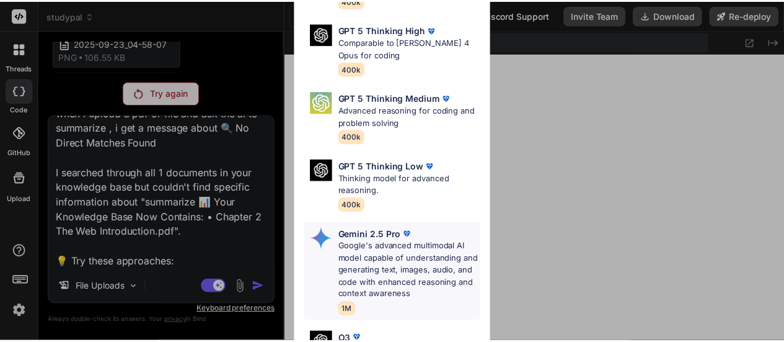
scroll to position [186, 0]
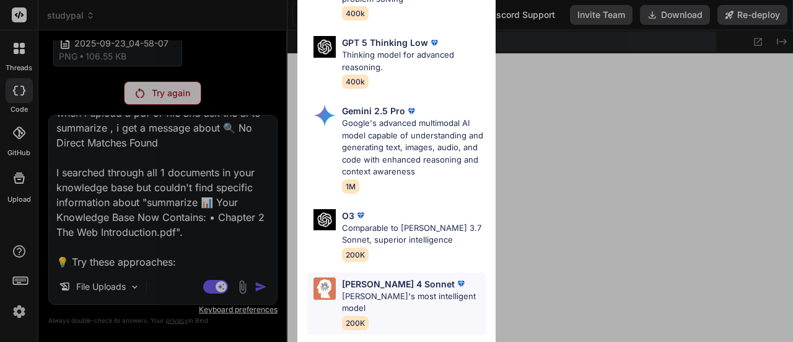
click at [358, 290] on p "Claude's most intelligent model" at bounding box center [414, 302] width 144 height 24
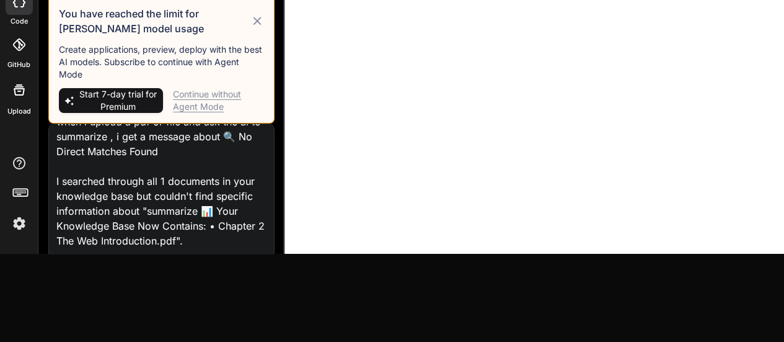
scroll to position [94, 0]
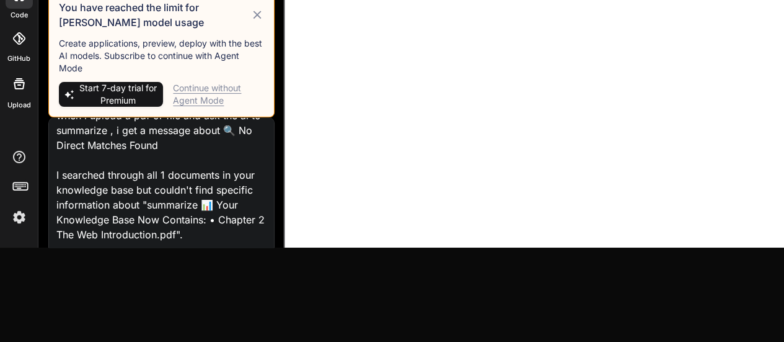
click at [144, 92] on span "Start 7-day trial for Premium" at bounding box center [118, 94] width 80 height 25
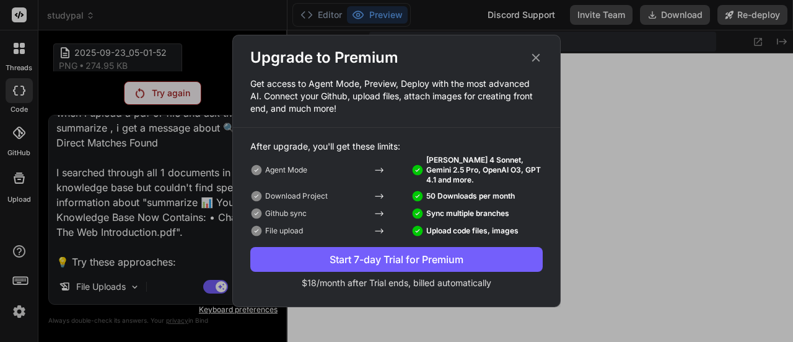
scroll to position [4271, 0]
click at [140, 170] on div "Upgrade to Premium Get access to Agent Mode, Preview, Deploy with the most adva…" at bounding box center [396, 171] width 793 height 342
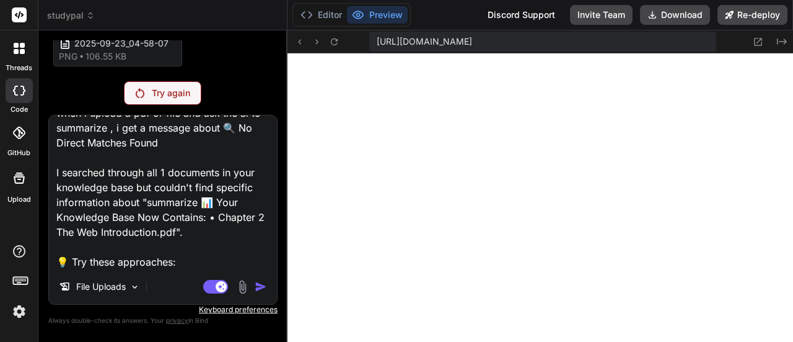
click at [247, 284] on img at bounding box center [243, 287] width 14 height 14
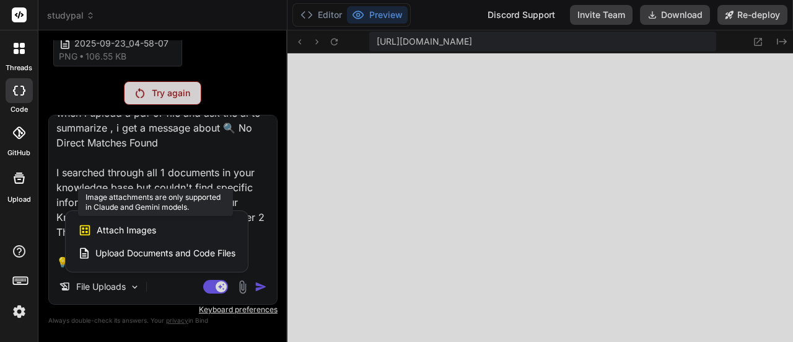
click at [159, 226] on div "Attach Images Image attachments are only supported in Claude and Gemini models." at bounding box center [156, 230] width 157 height 24
click at [117, 225] on span "Attach Images" at bounding box center [127, 230] width 60 height 12
click at [131, 225] on span "Attach Images" at bounding box center [127, 230] width 60 height 12
click at [196, 180] on div at bounding box center [396, 171] width 793 height 342
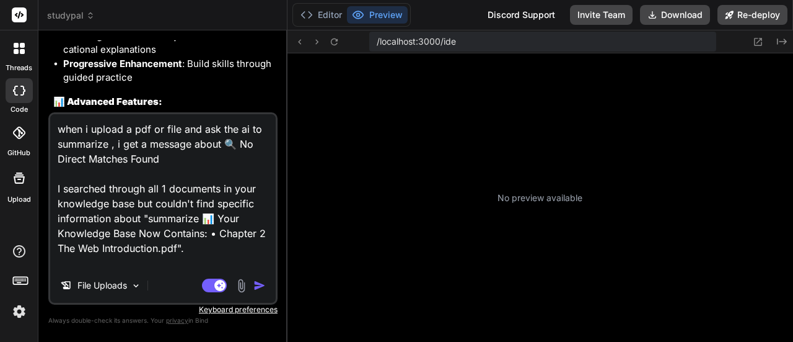
scroll to position [185, 0]
type textarea "x"
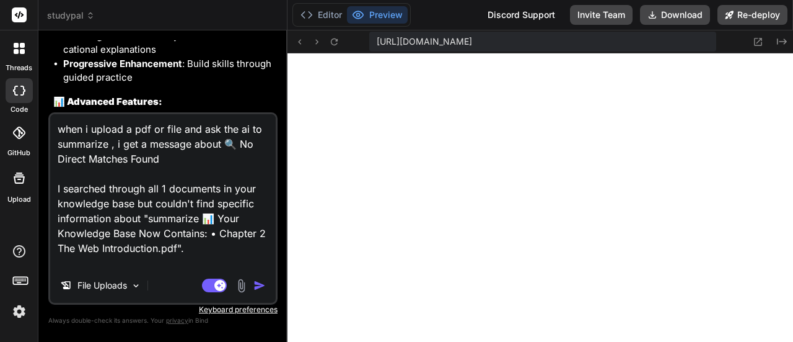
scroll to position [439, 0]
